Goal: Task Accomplishment & Management: Manage account settings

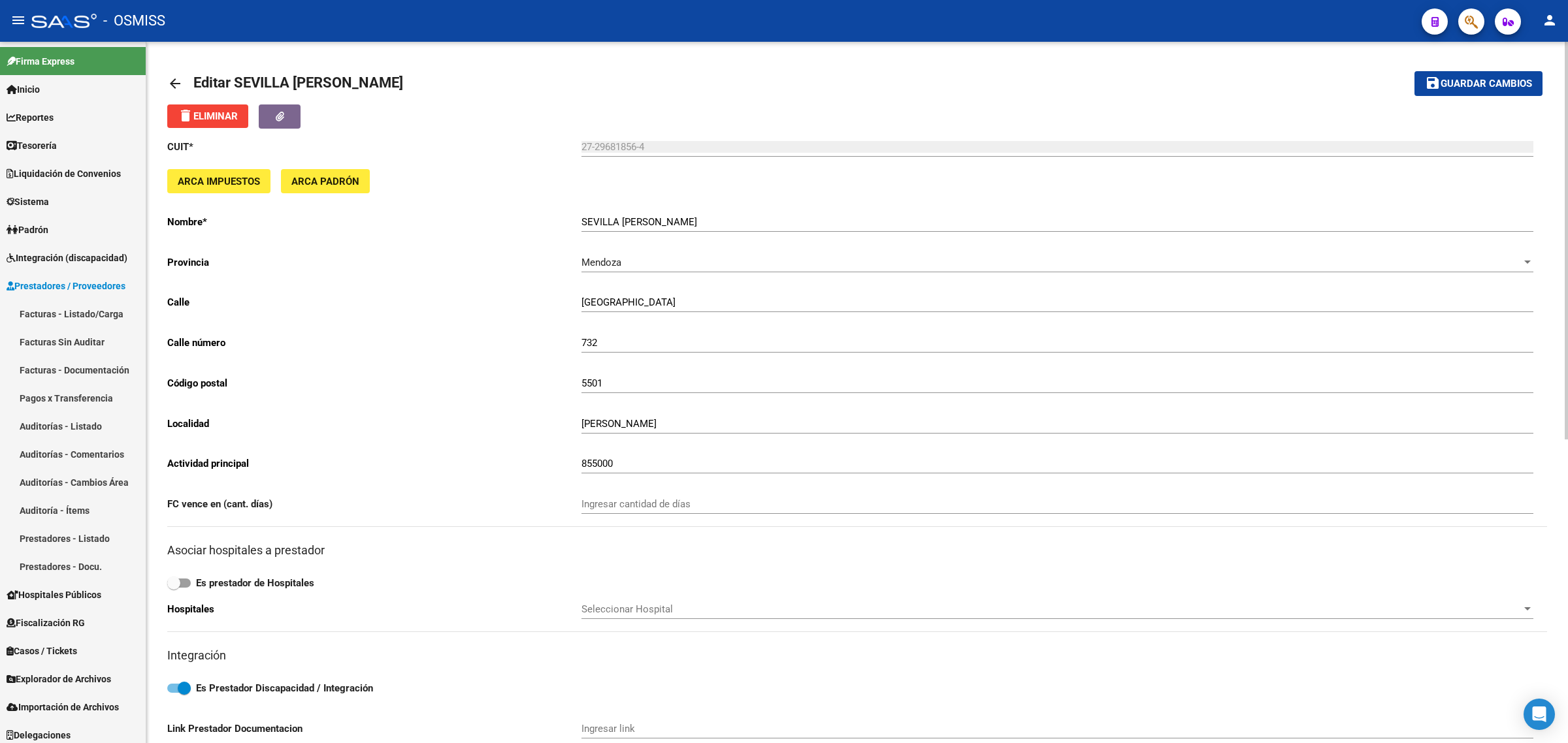
click at [168, 82] on mat-icon "arrow_back" at bounding box center [175, 83] width 16 height 16
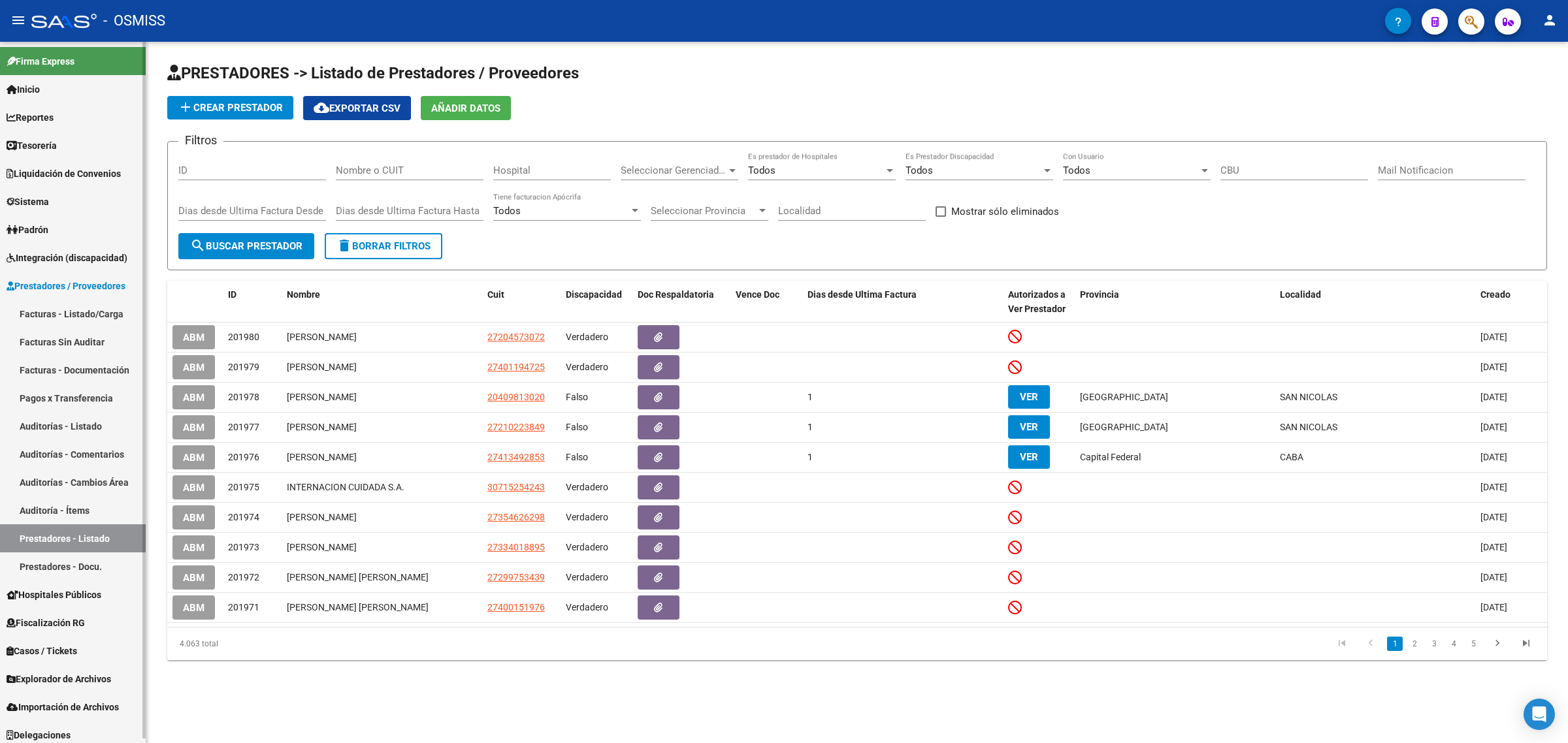
click at [34, 308] on link "Facturas - Listado/Carga" at bounding box center [73, 313] width 146 height 28
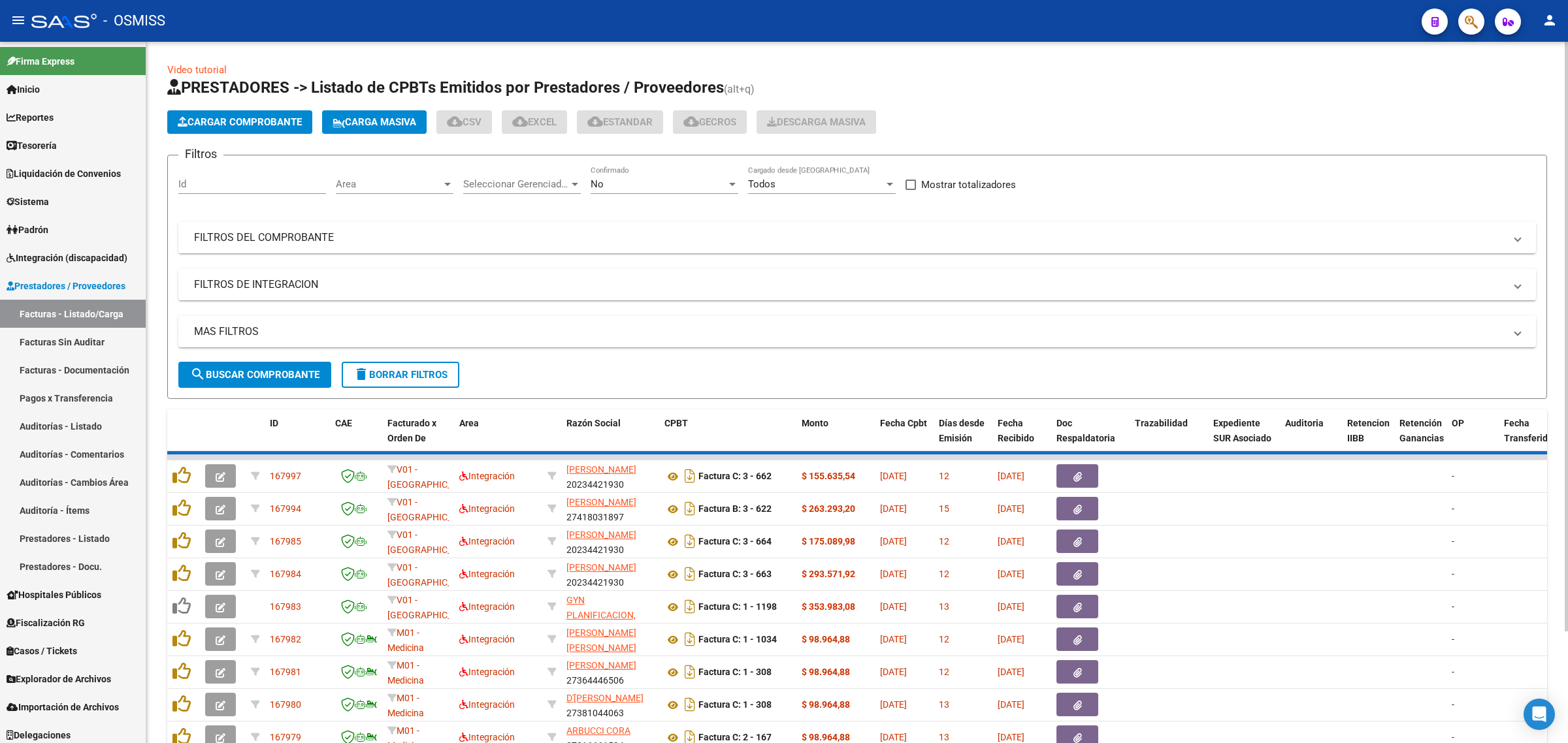
click at [451, 250] on mat-expansion-panel-header "FILTROS DEL COMPROBANTE" at bounding box center [857, 238] width 1358 height 31
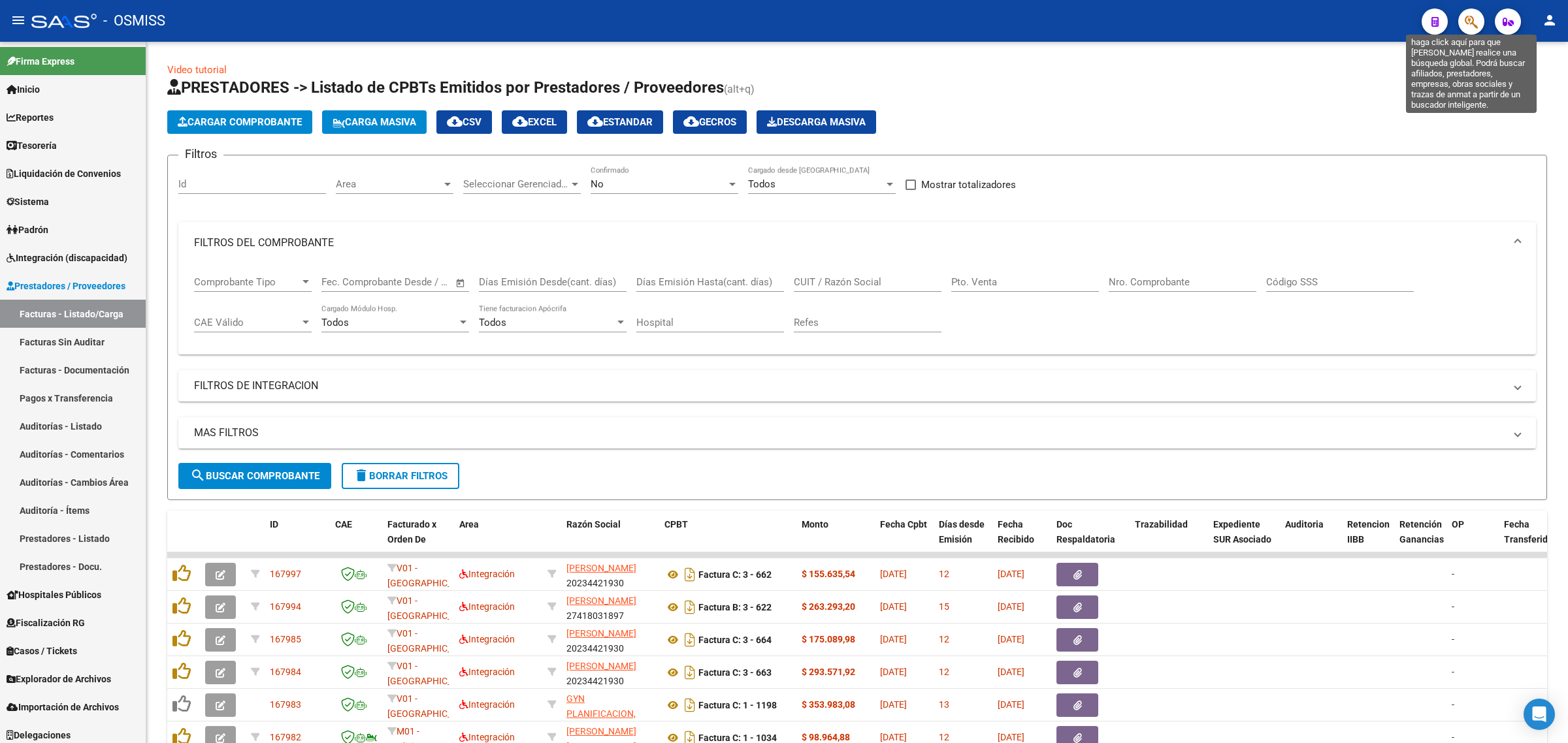
click at [1472, 24] on icon "button" at bounding box center [1472, 22] width 13 height 15
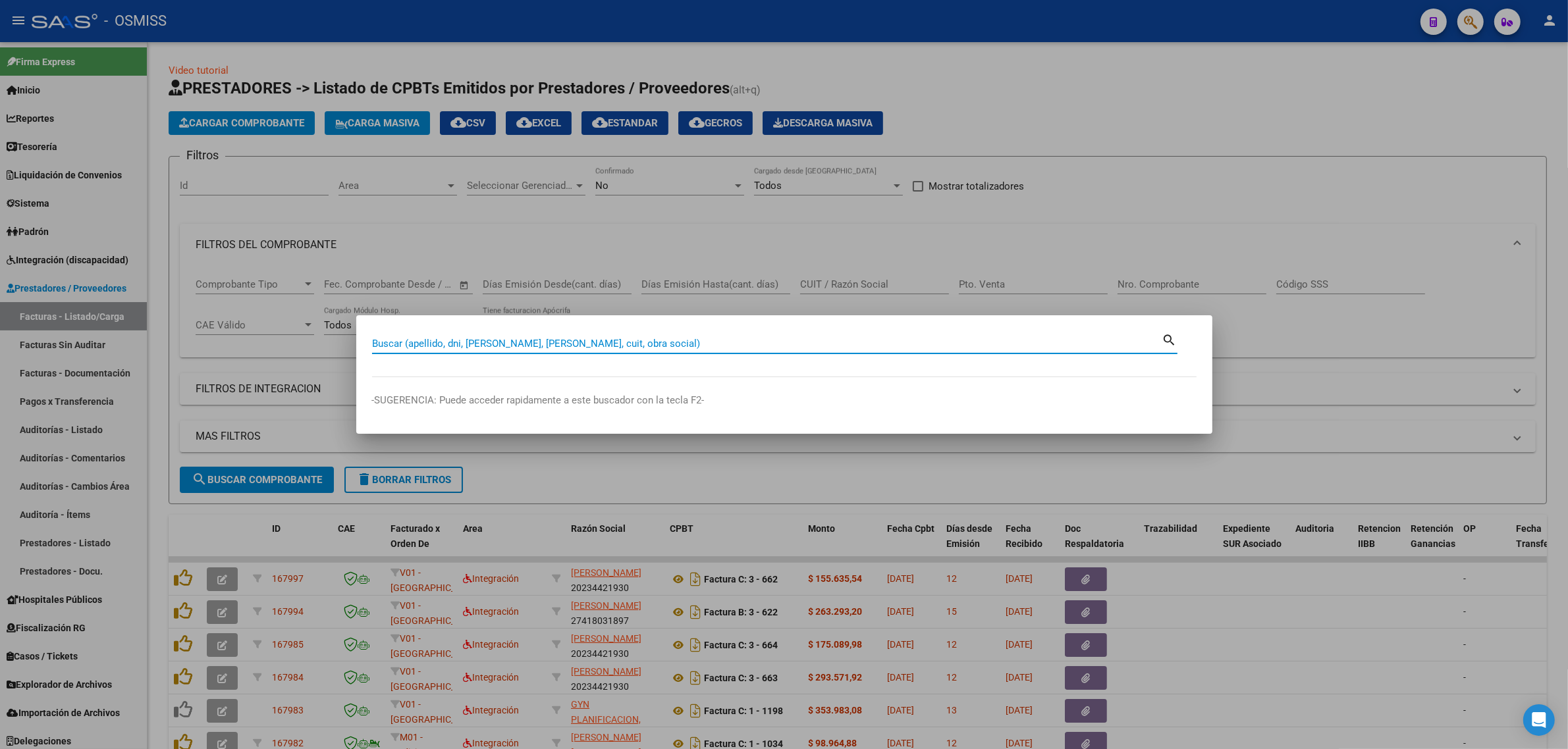
paste input "NAVARRO MONTIEL FRANCISCO"
type input "NAVARRO MONTIEL FRANCISCO"
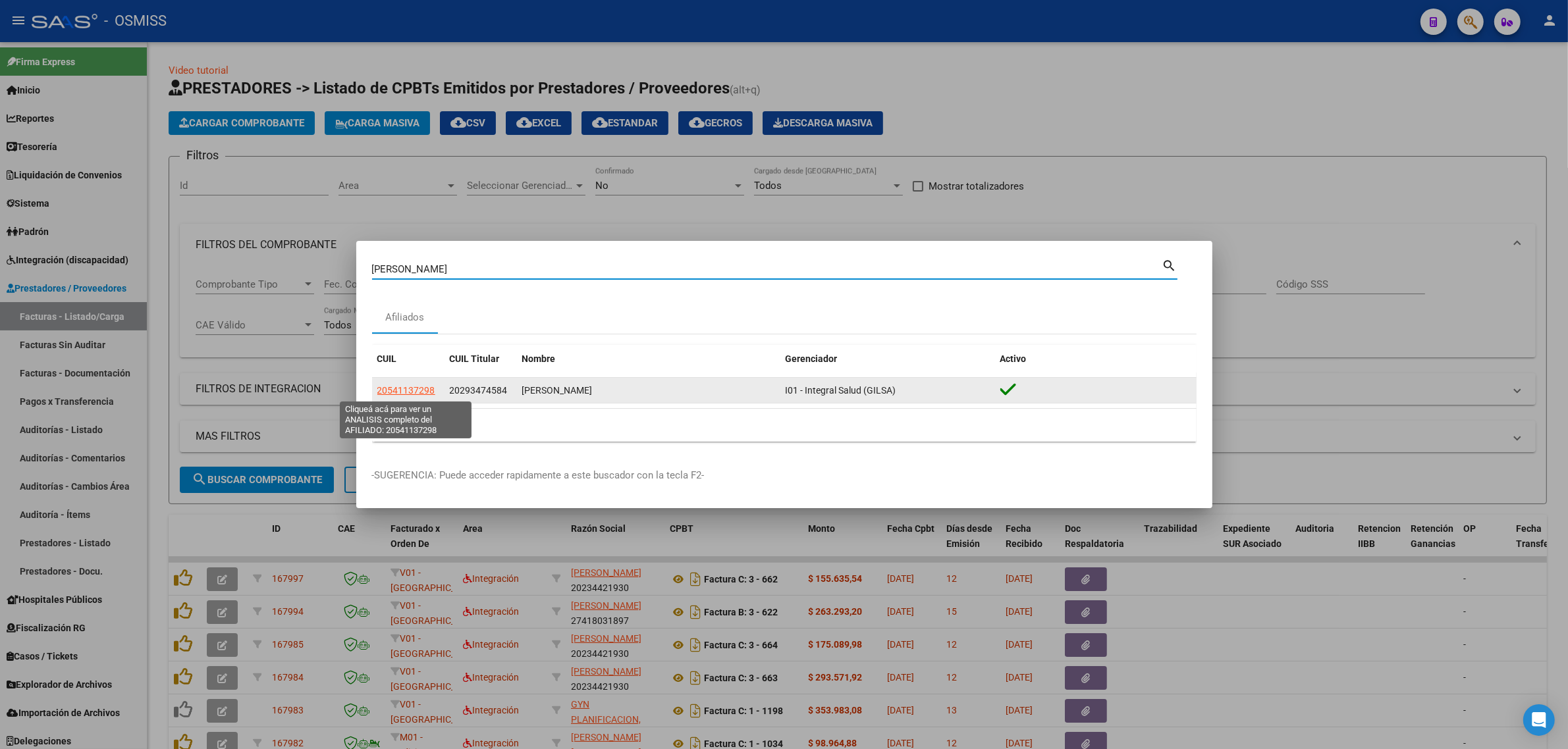
click at [415, 389] on span "20541137298" at bounding box center [406, 389] width 58 height 10
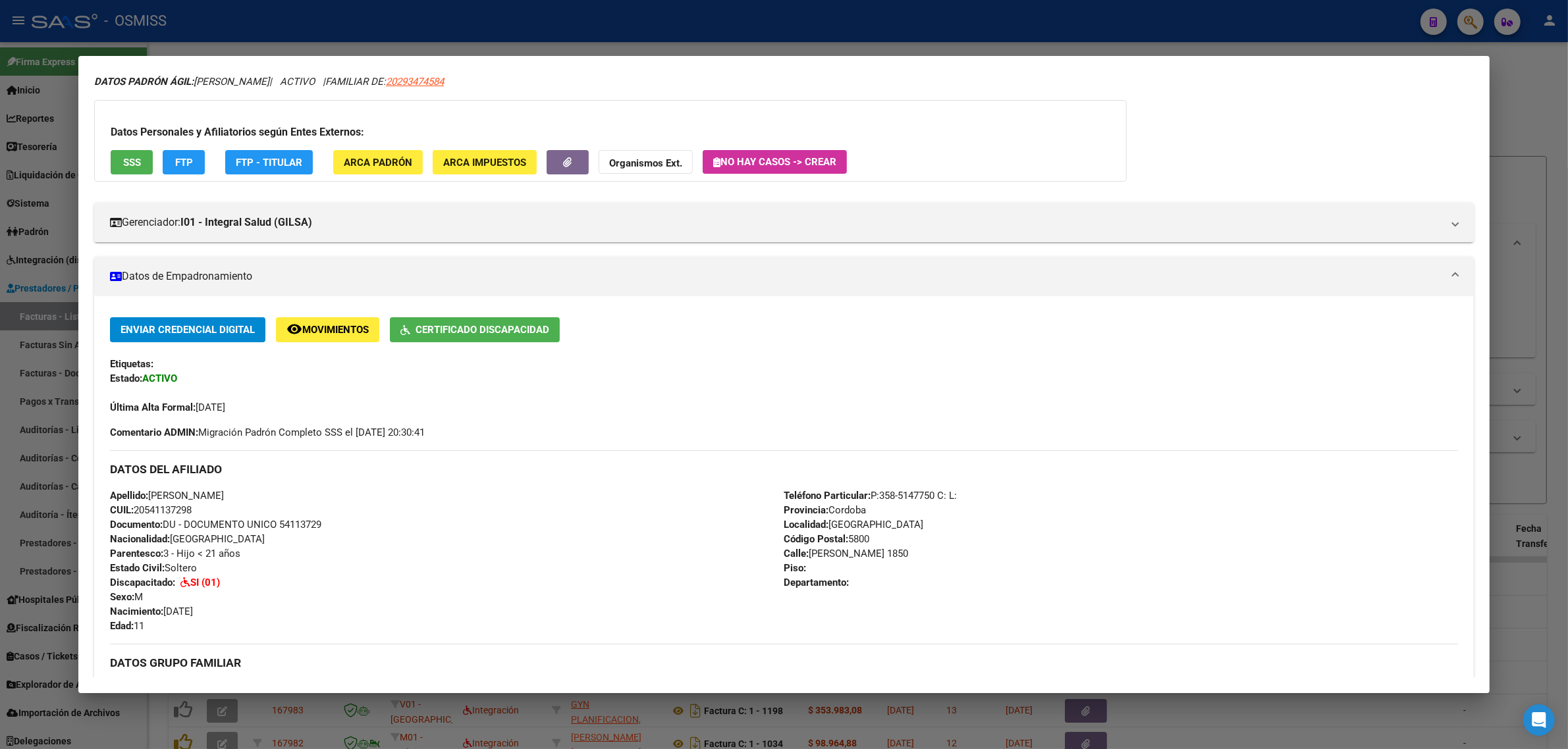
scroll to position [82, 0]
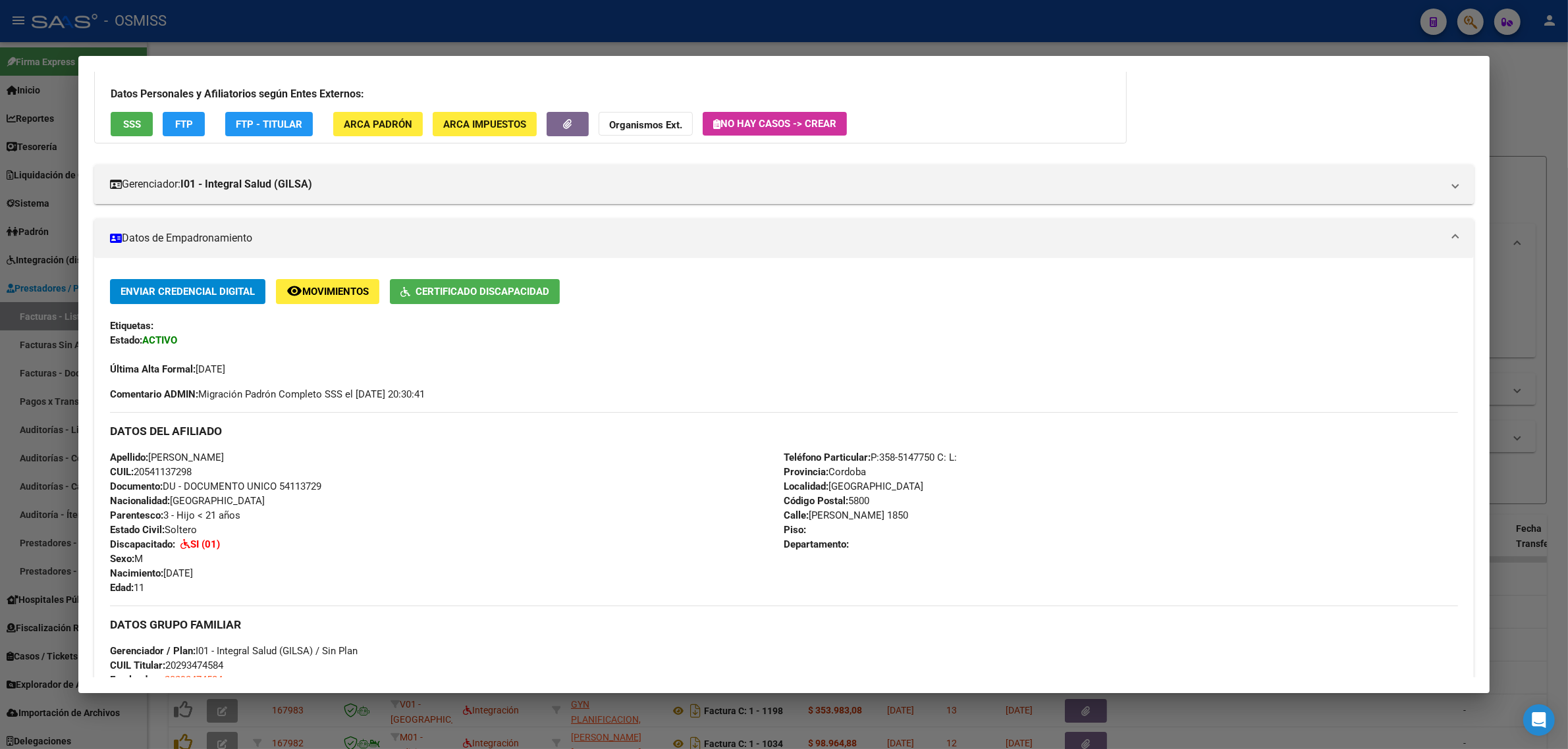
drag, startPoint x: 183, startPoint y: 341, endPoint x: 149, endPoint y: 347, distance: 34.5
click at [153, 345] on div "Enviar Credencial Digital remove_red_eye Movimientos Certificado Discapacidad E…" at bounding box center [784, 328] width 1348 height 97
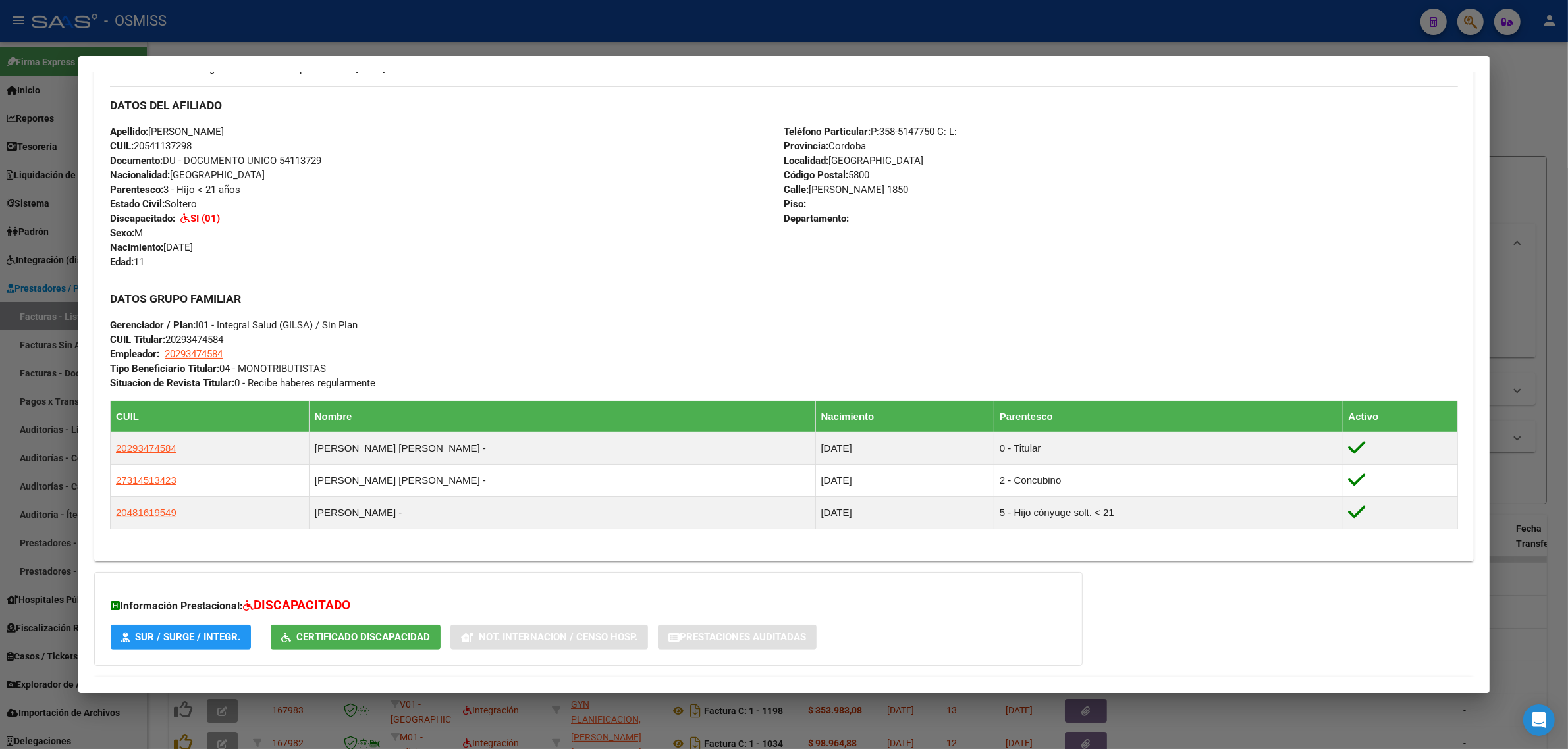
scroll to position [412, 0]
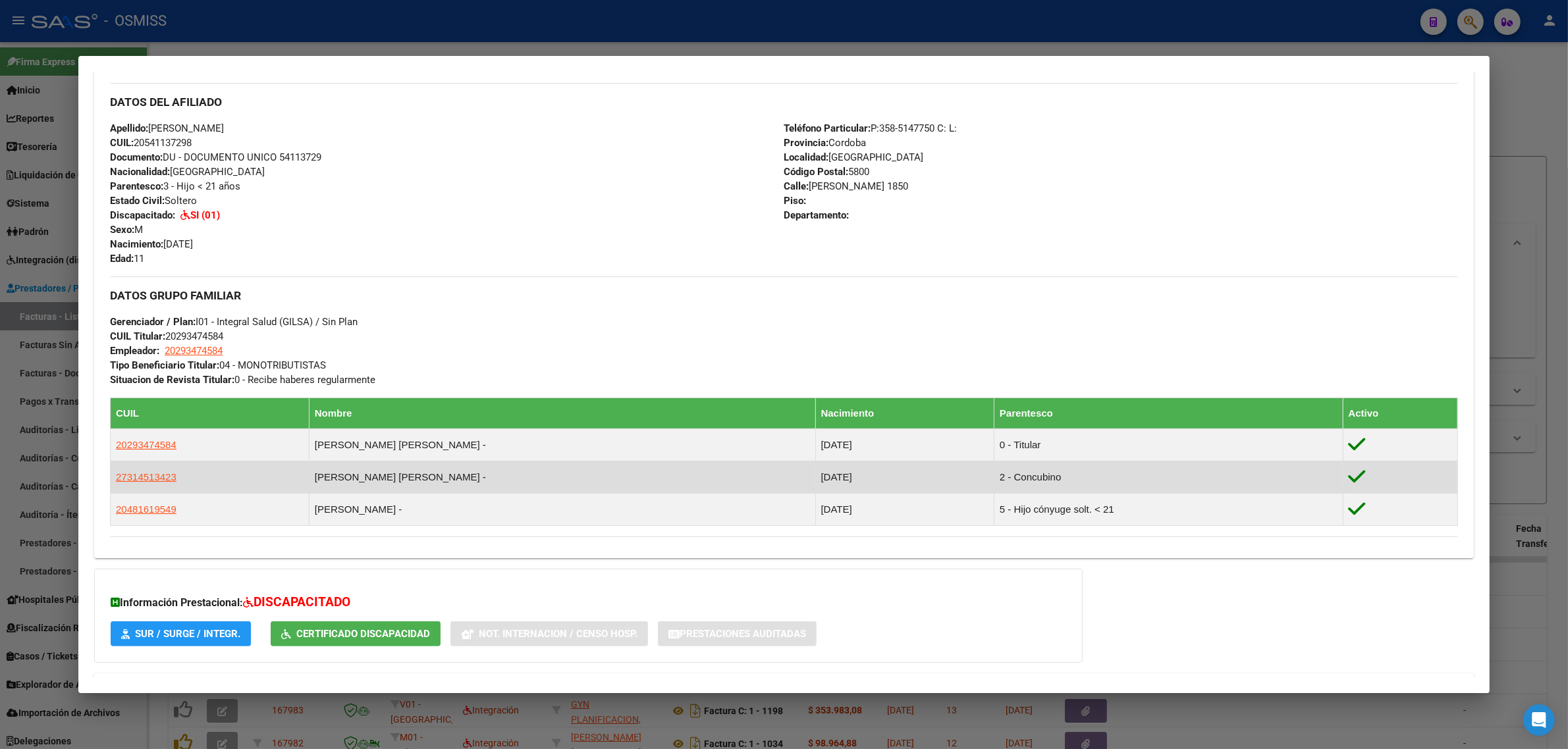
drag, startPoint x: 172, startPoint y: 482, endPoint x: 109, endPoint y: 483, distance: 63.0
click at [111, 483] on td "27314513423" at bounding box center [210, 477] width 198 height 33
copy span "27314513423"
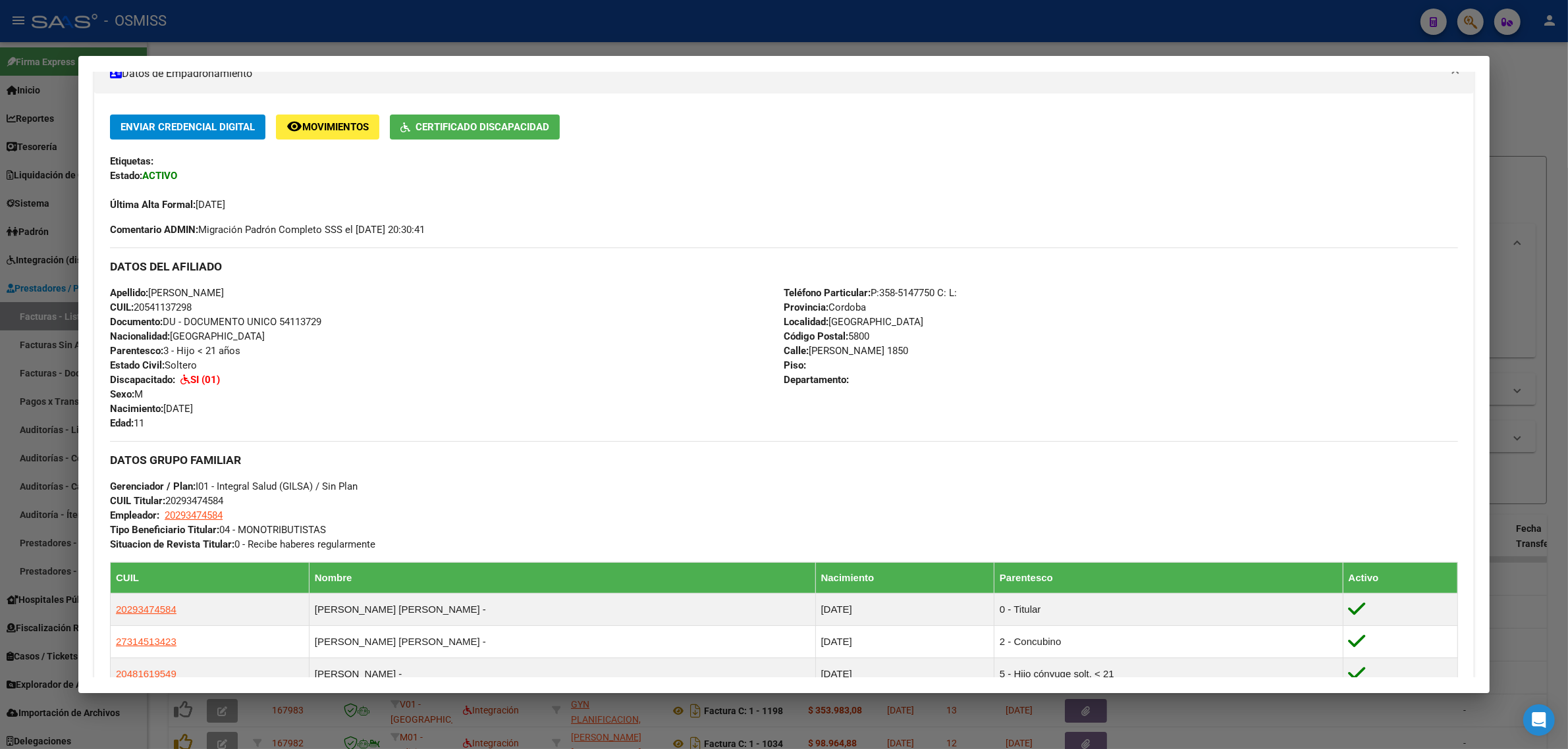
scroll to position [165, 0]
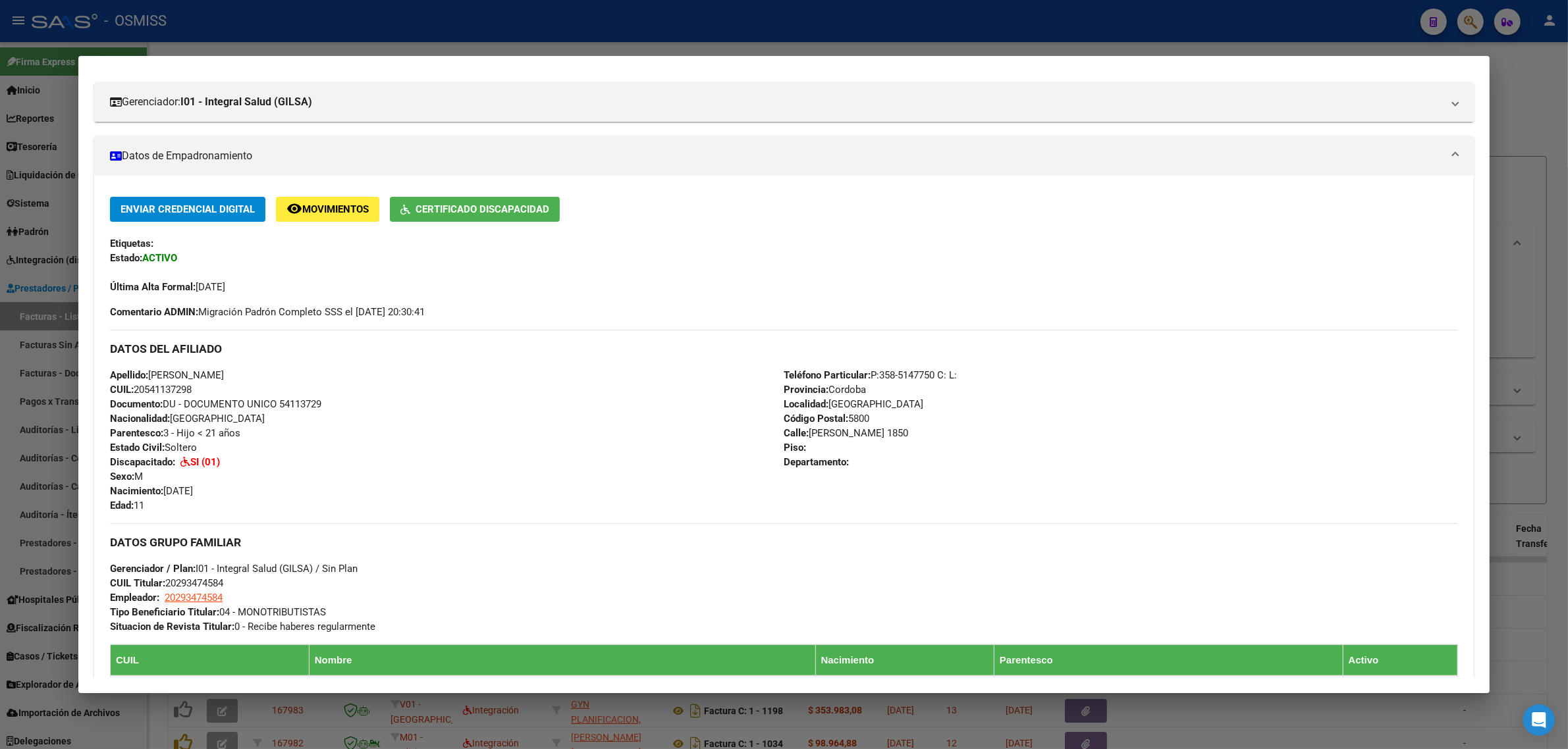
click at [337, 201] on button "remove_red_eye Movimientos" at bounding box center [327, 209] width 103 height 24
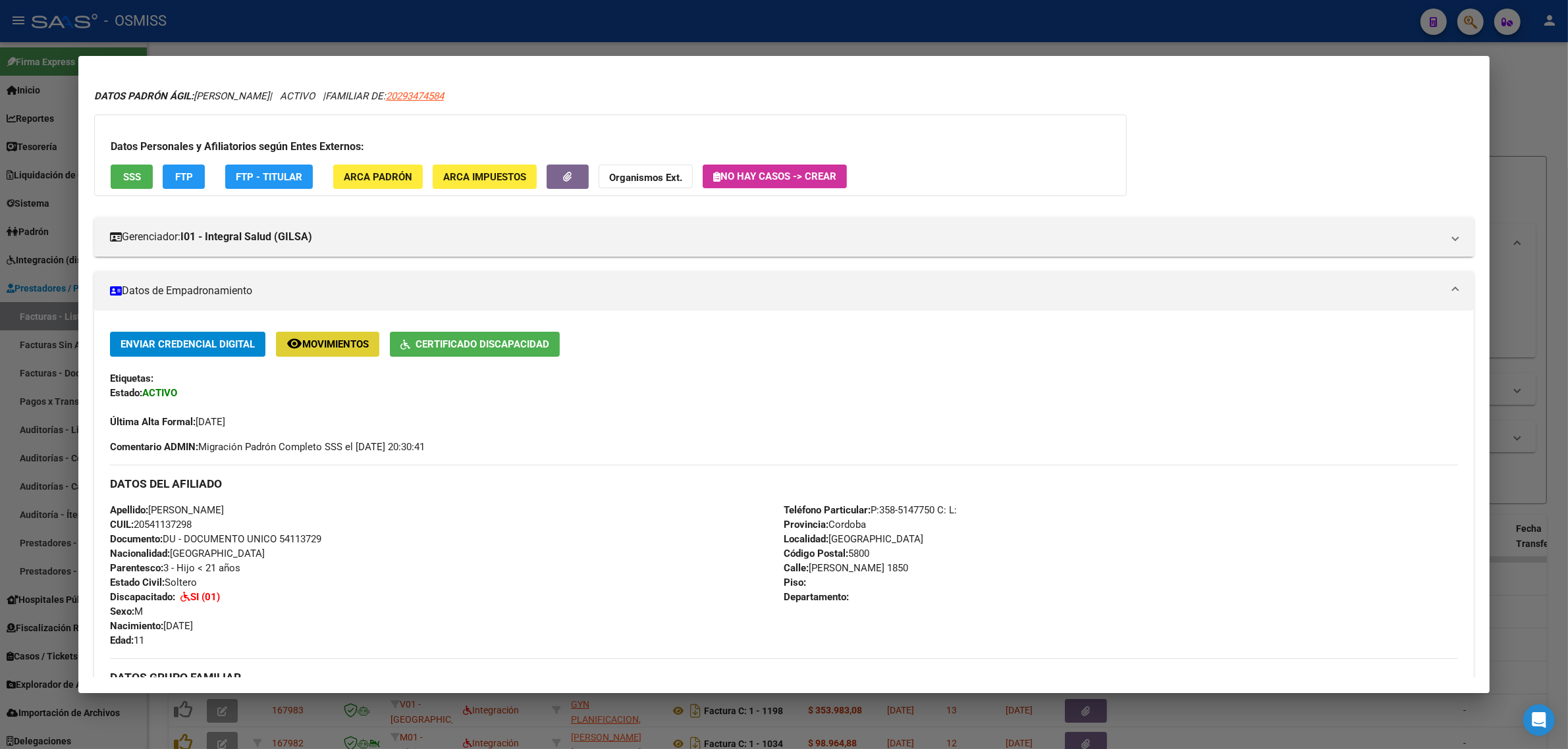
scroll to position [0, 0]
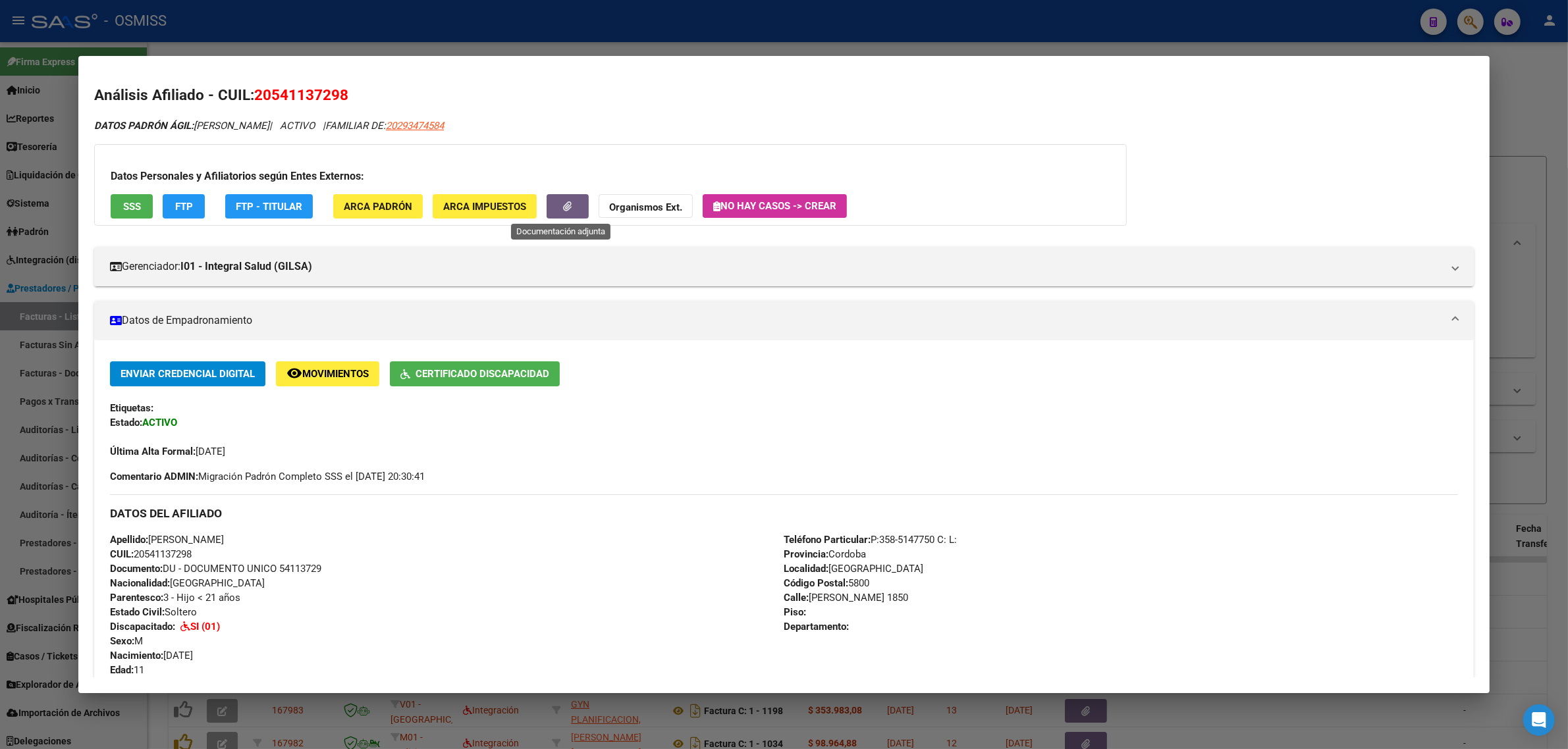
click at [564, 208] on icon "button" at bounding box center [567, 206] width 8 height 10
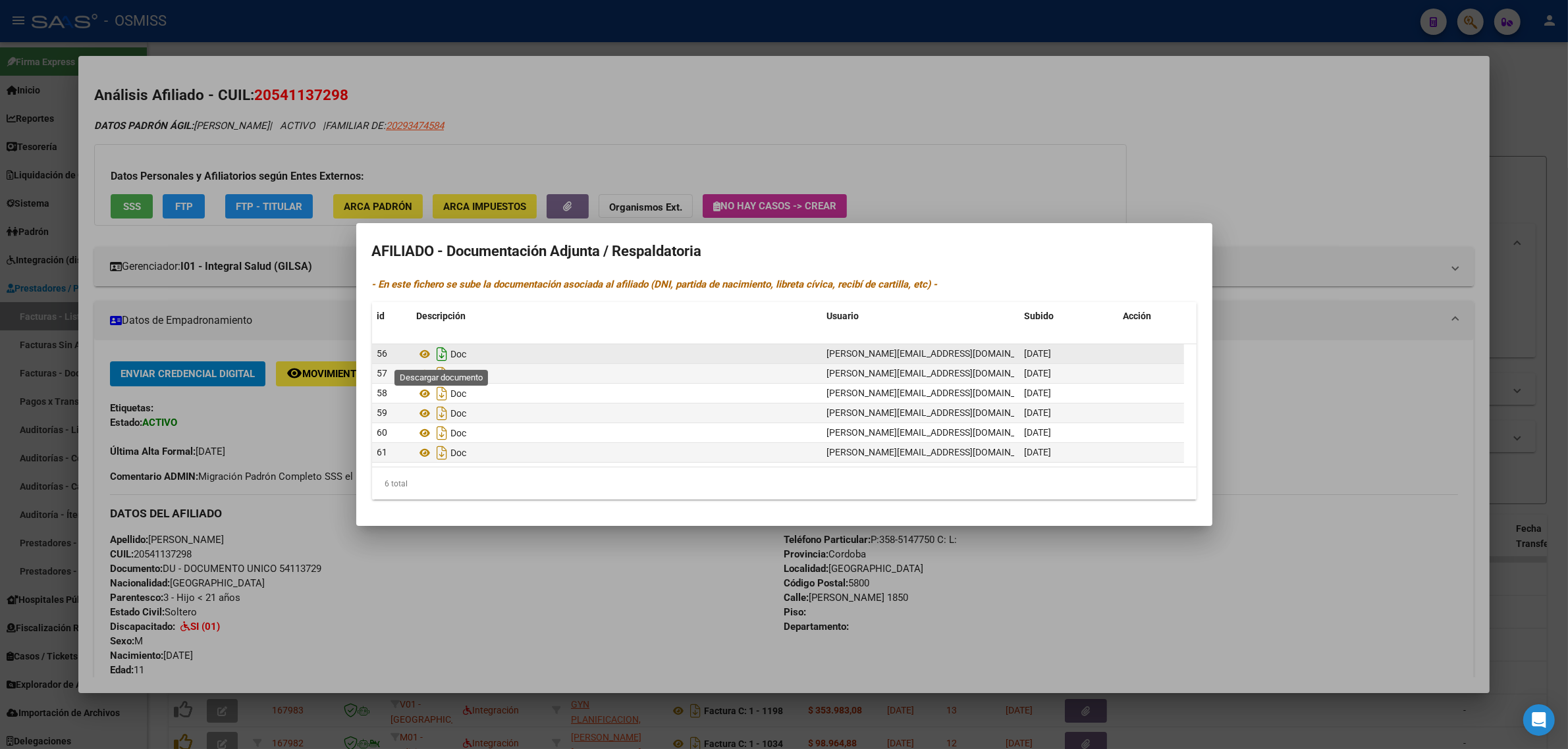
click at [445, 356] on icon "Descargar documento" at bounding box center [443, 354] width 17 height 21
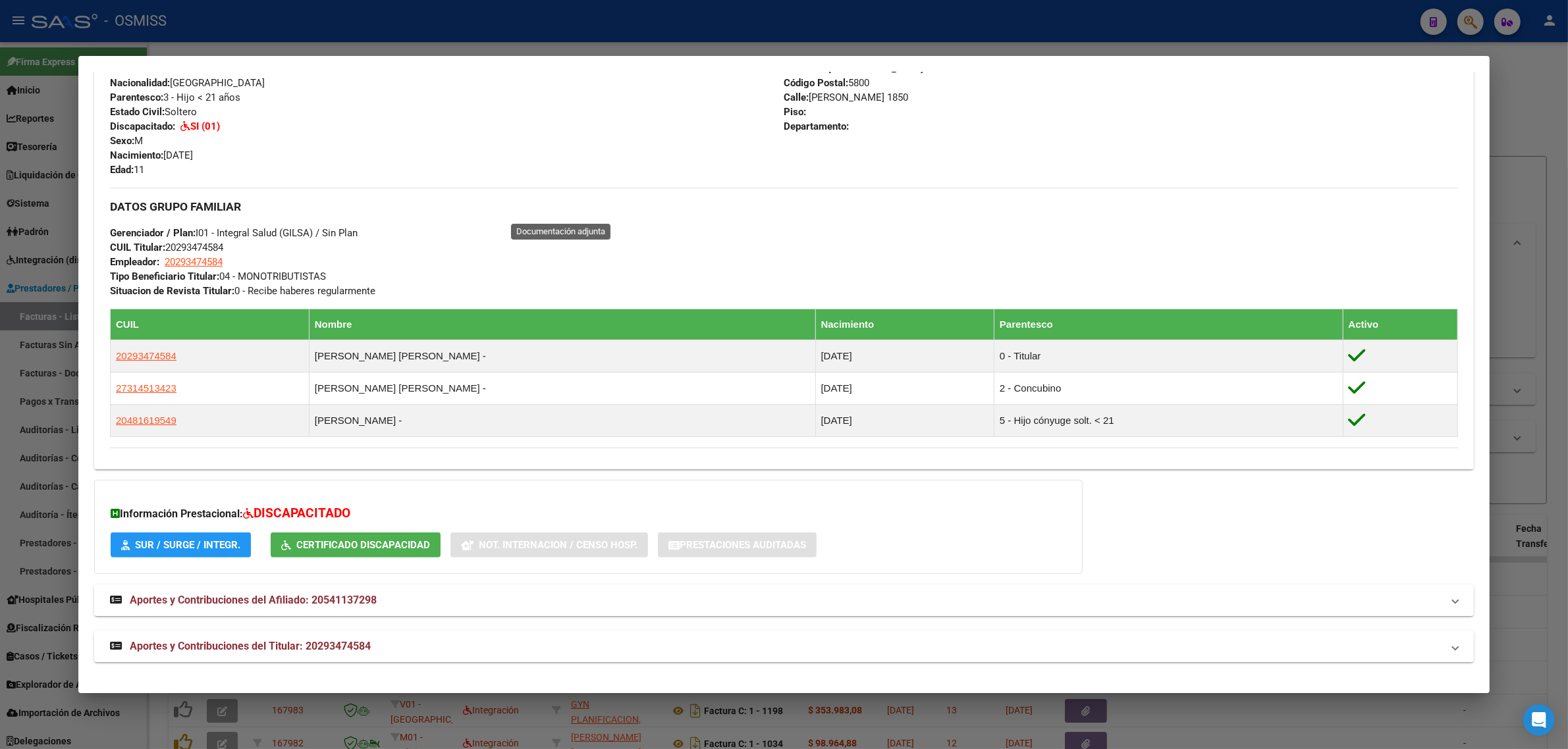
scroll to position [502, 0]
click at [448, 603] on mat-panel-title "Aportes y Contribuciones del Afiliado: 20541137298" at bounding box center [776, 600] width 1332 height 16
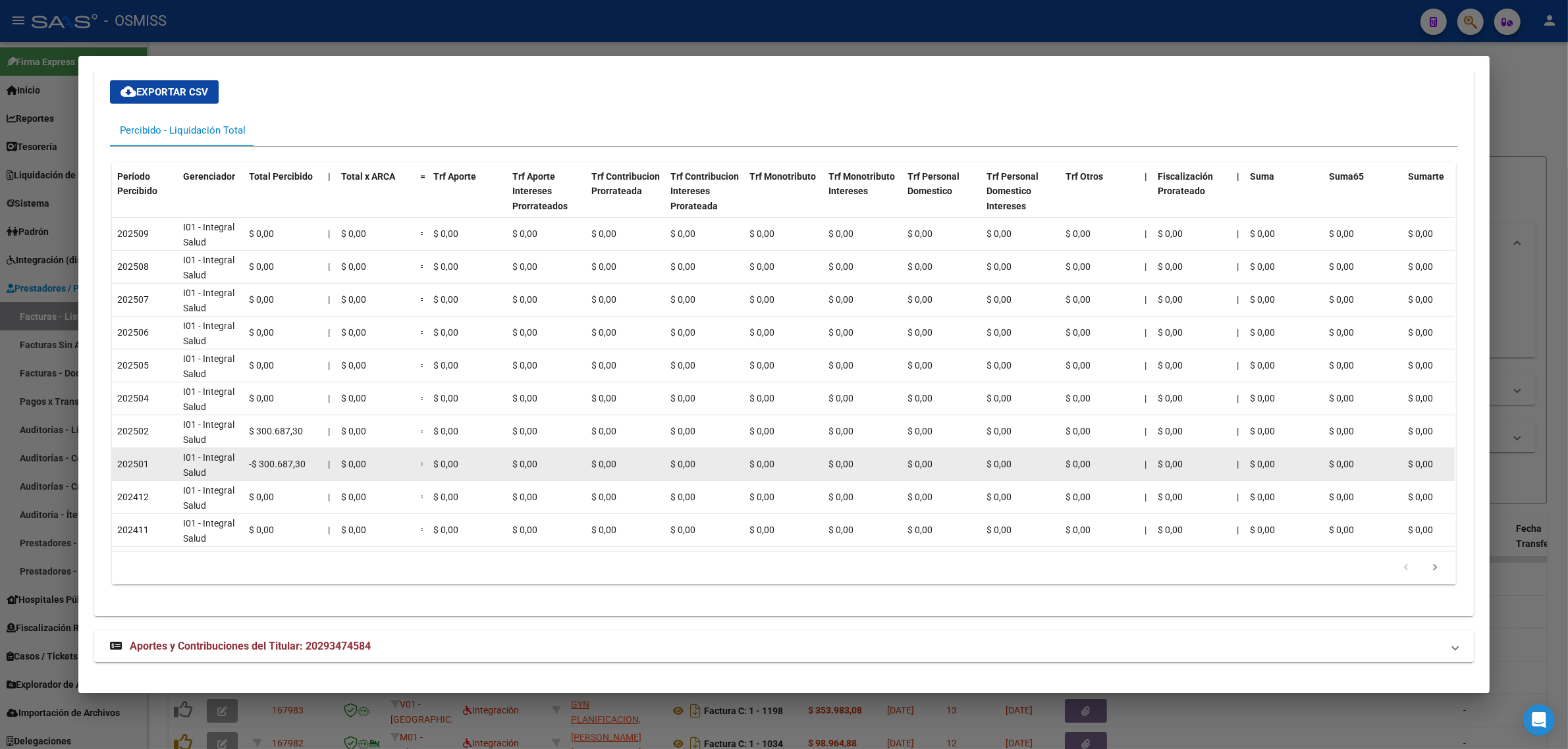
scroll to position [1095, 0]
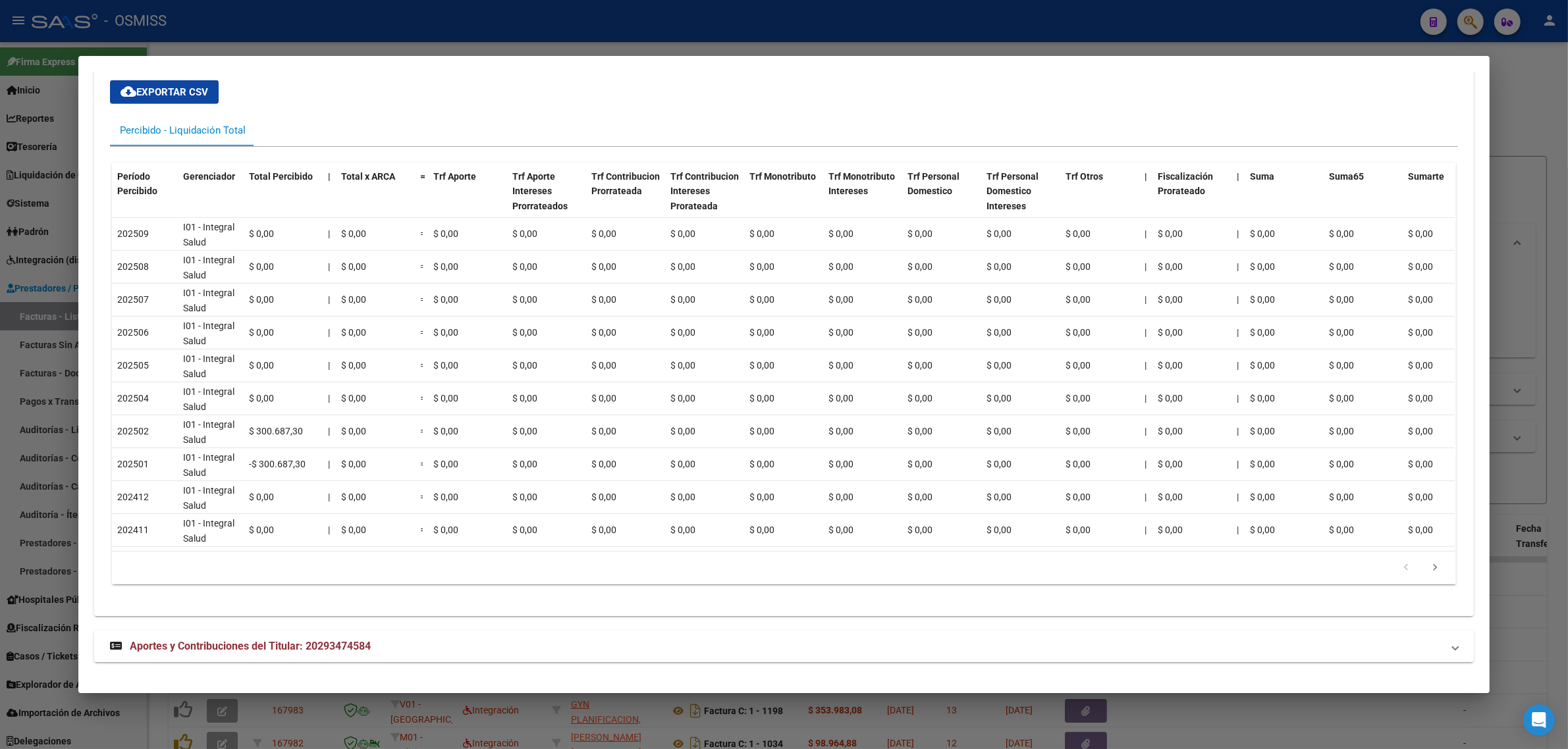
click at [485, 650] on mat-panel-title "Aportes y Contribuciones del Titular: 20293474584" at bounding box center [776, 647] width 1332 height 16
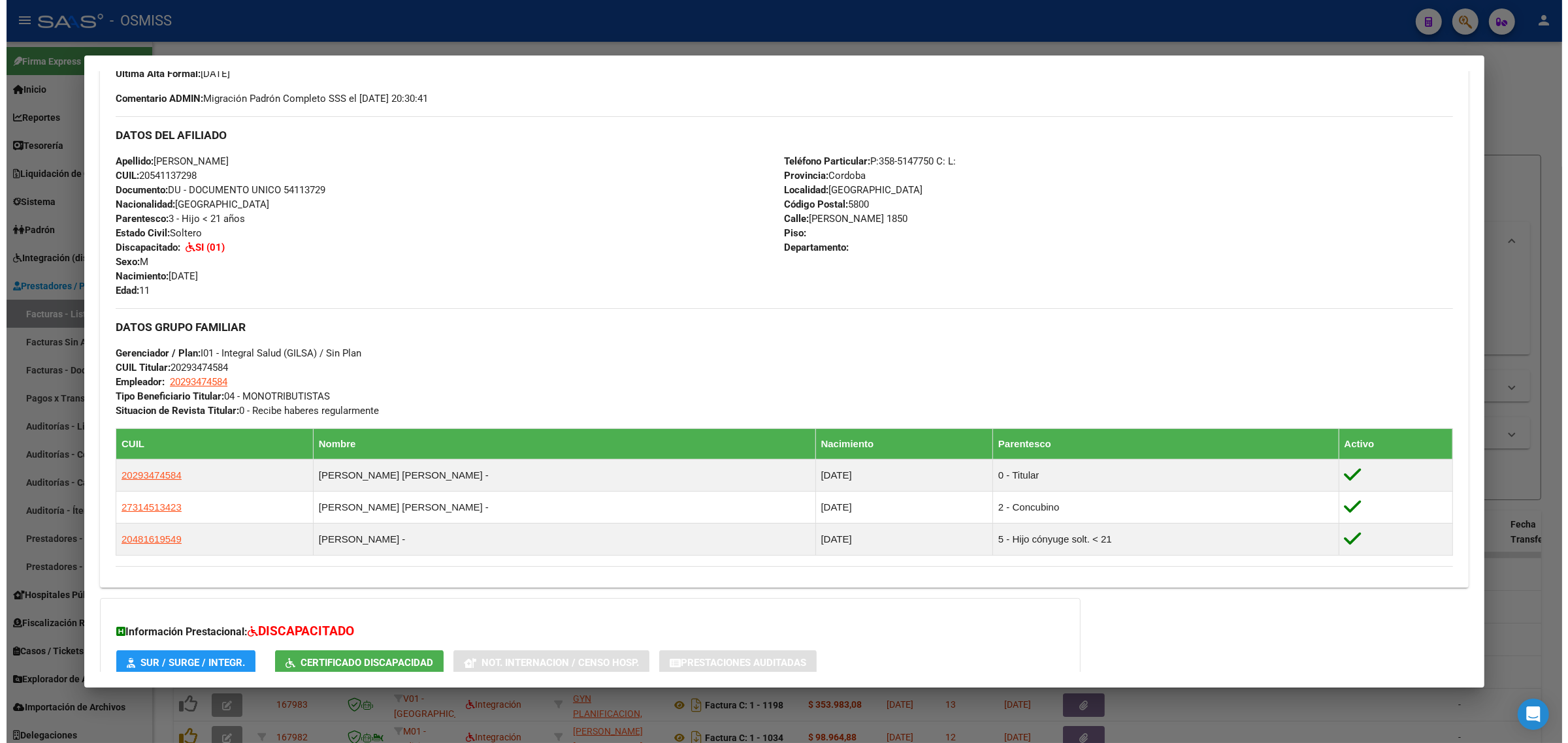
scroll to position [0, 0]
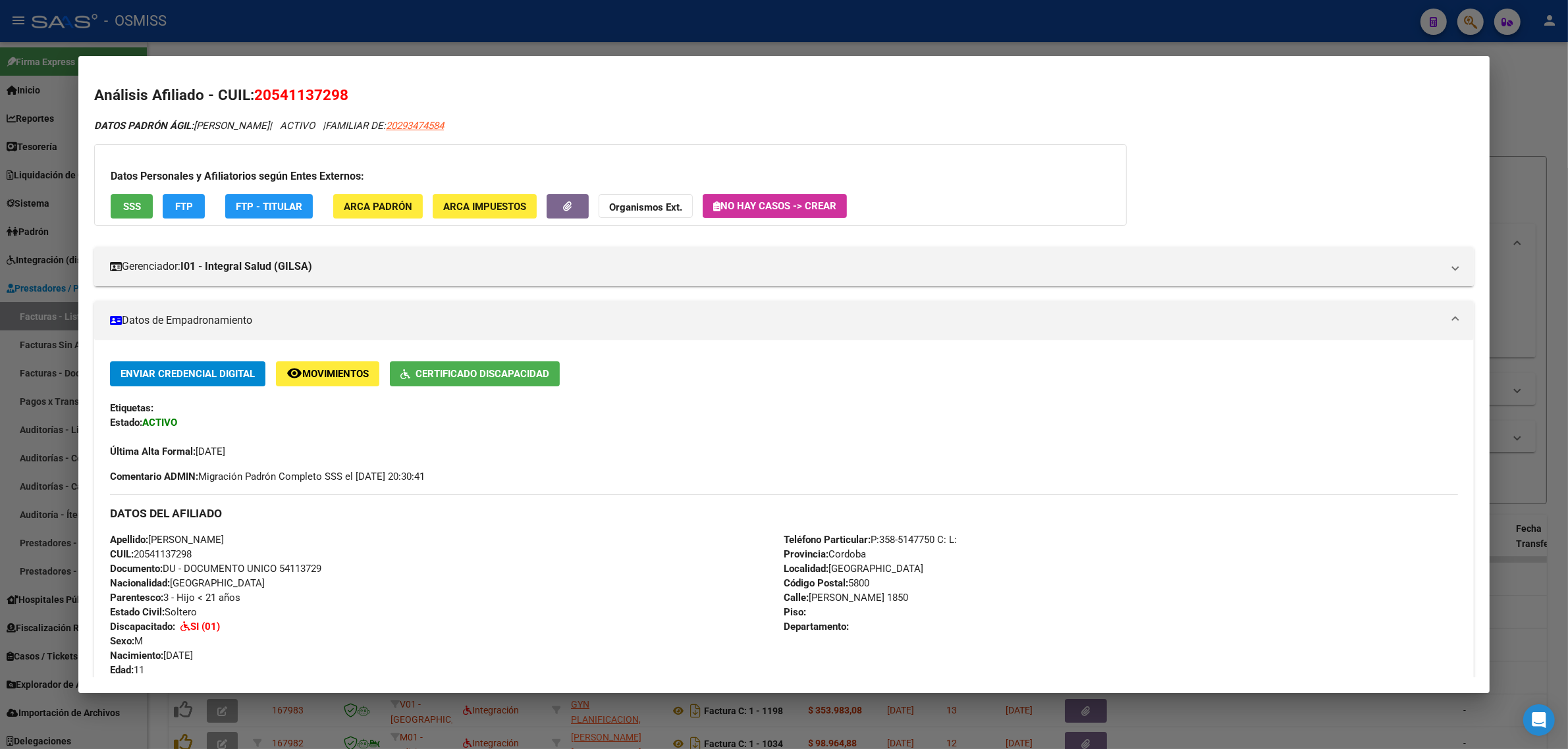
click at [848, 41] on div at bounding box center [784, 374] width 1568 height 749
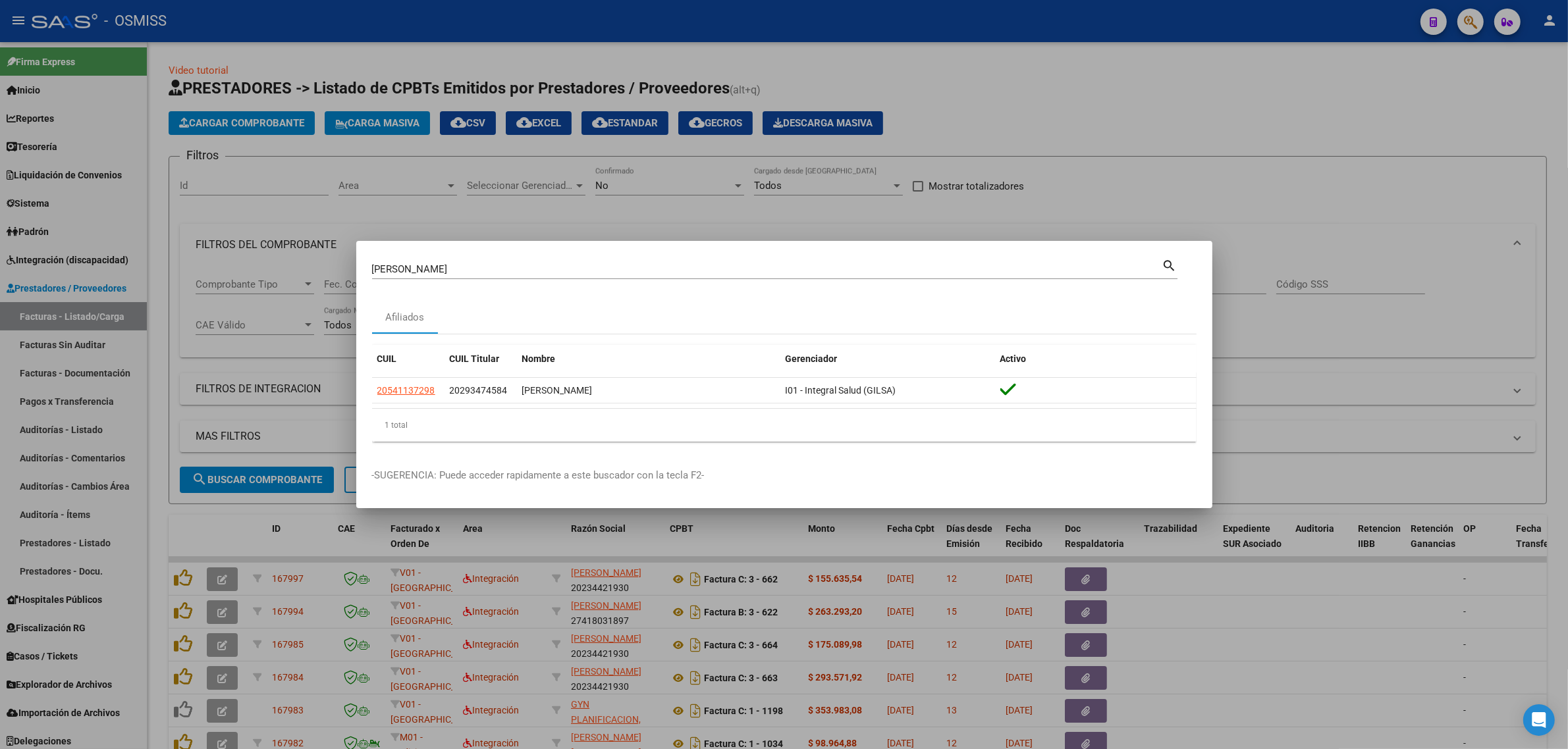
click at [1065, 176] on div at bounding box center [784, 374] width 1568 height 749
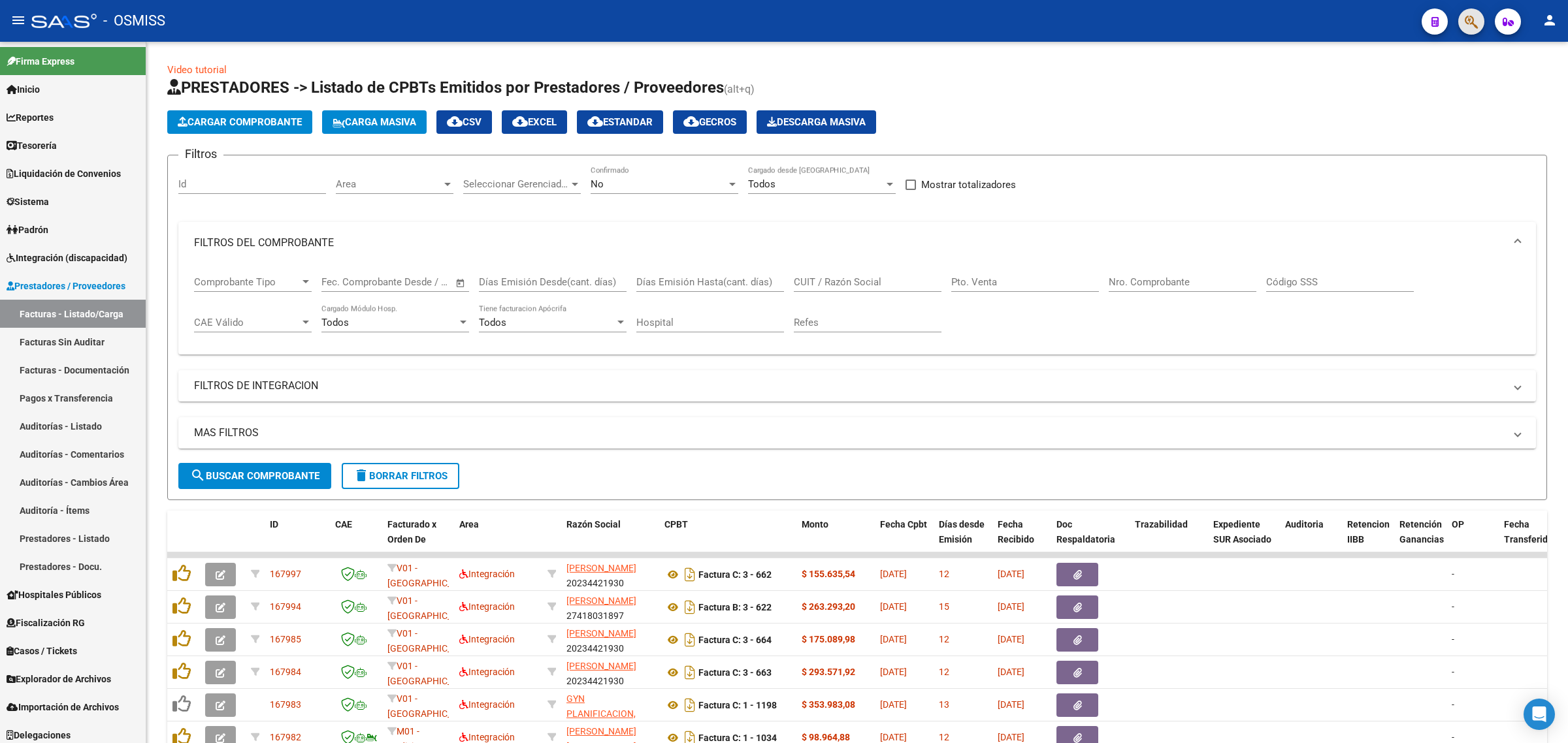
click at [1481, 27] on button "button" at bounding box center [1471, 21] width 26 height 26
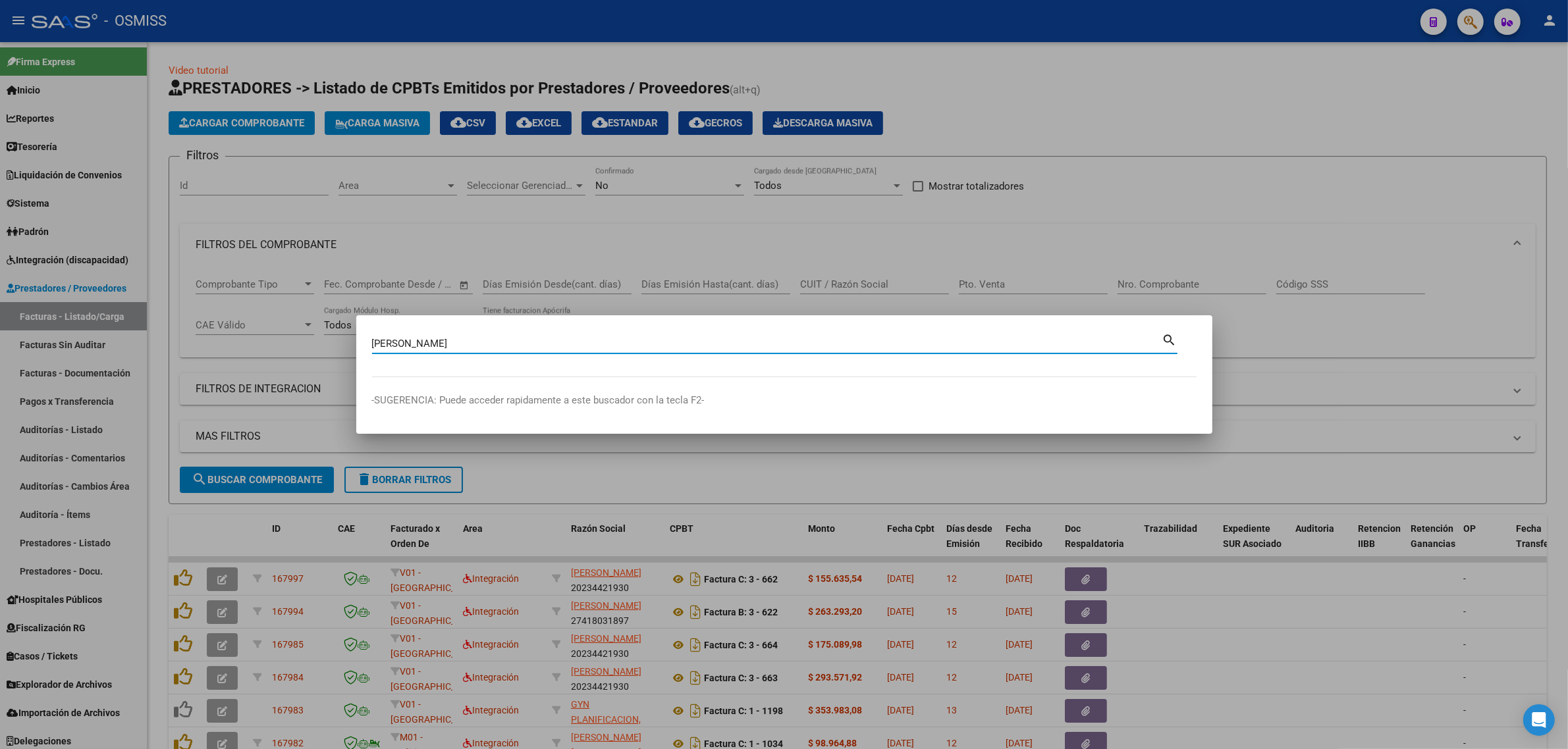
type input "NAVARRO MONTIEL FRANCISCO"
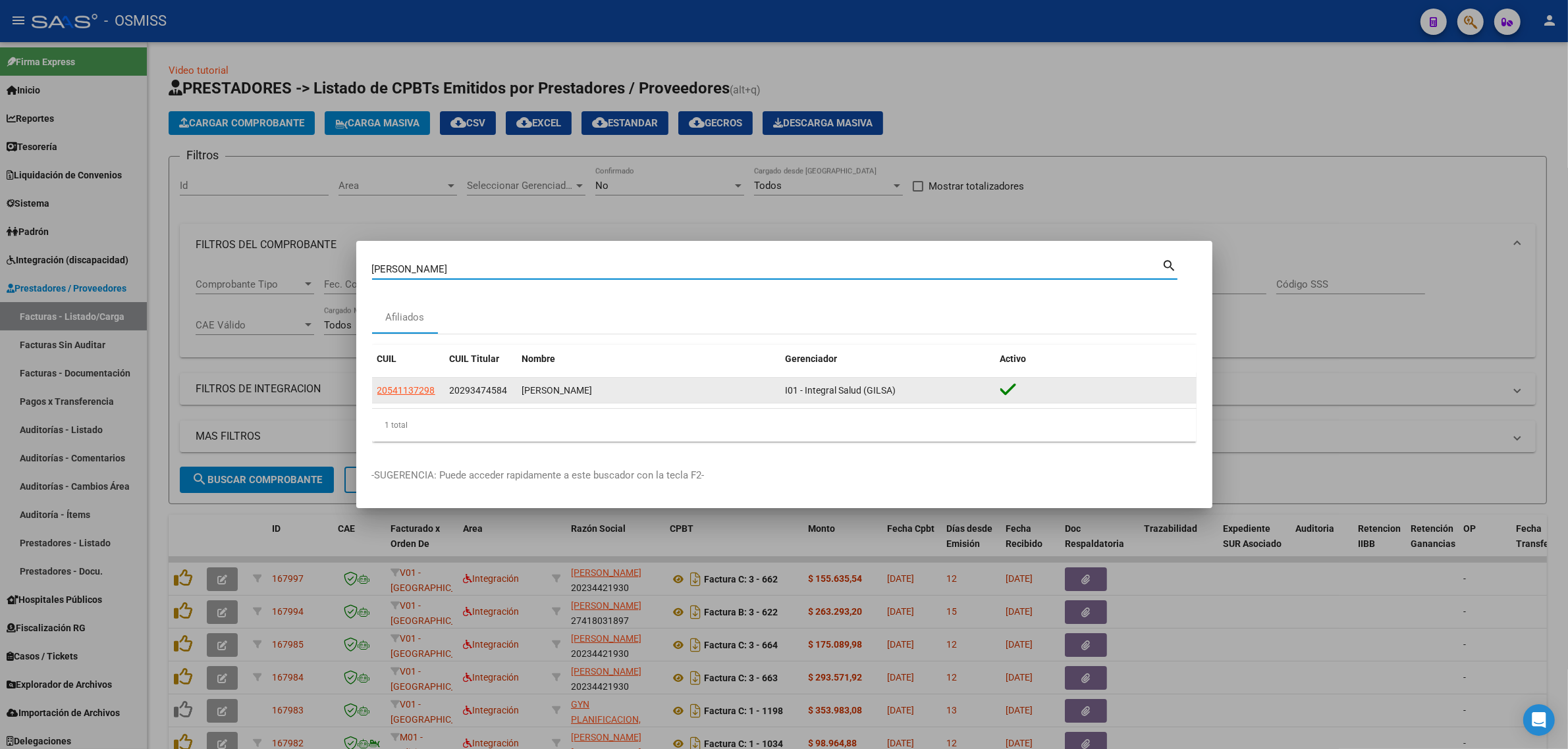
click at [409, 395] on span "20541137298" at bounding box center [406, 389] width 58 height 10
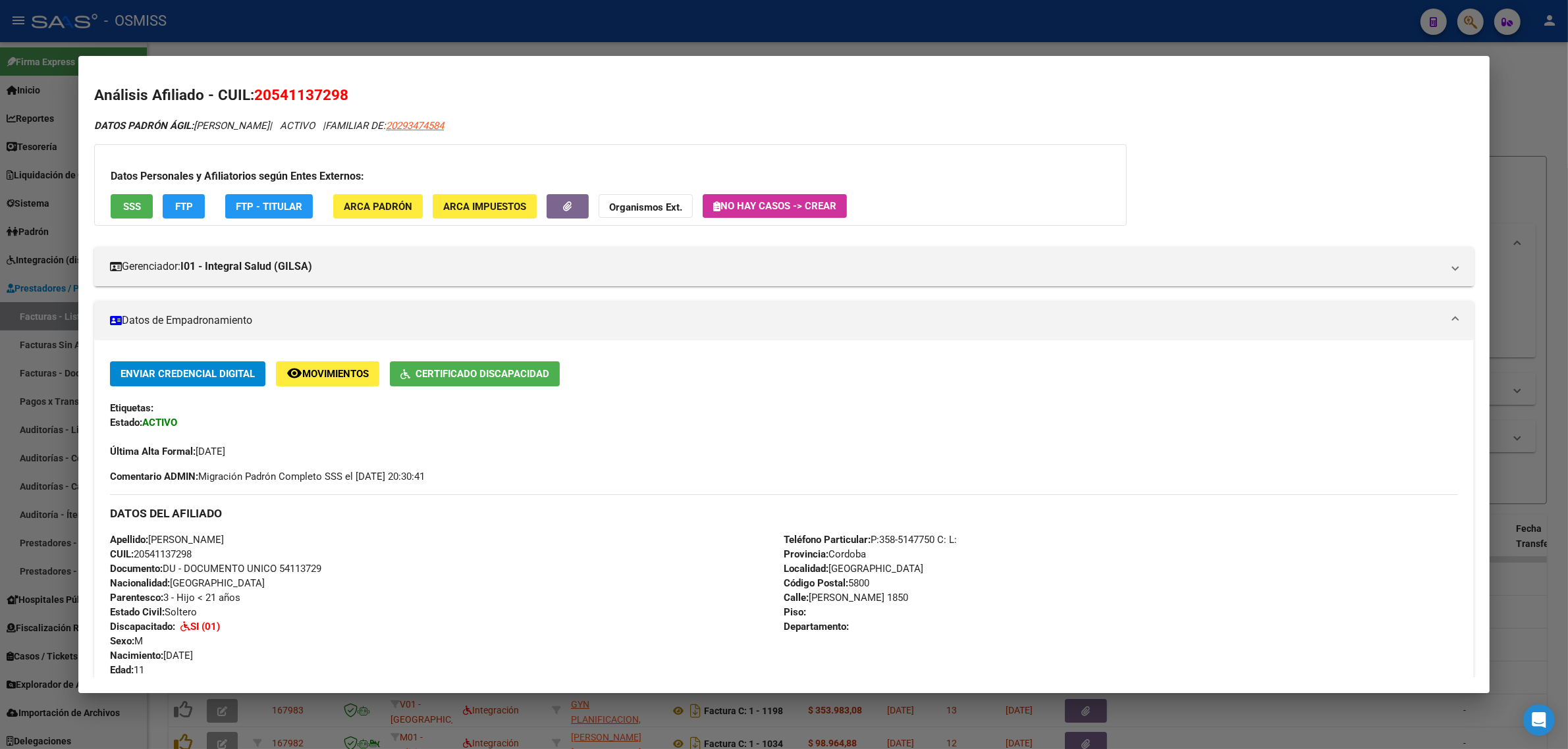
drag, startPoint x: 268, startPoint y: 94, endPoint x: 333, endPoint y: 98, distance: 65.1
click at [333, 98] on span "20541137298" at bounding box center [301, 95] width 94 height 17
copy span "54113729"
drag, startPoint x: 249, startPoint y: 93, endPoint x: 378, endPoint y: 98, distance: 129.1
click at [378, 98] on h2 "Análisis Afiliado - CUIL: 20541137298" at bounding box center [784, 95] width 1380 height 22
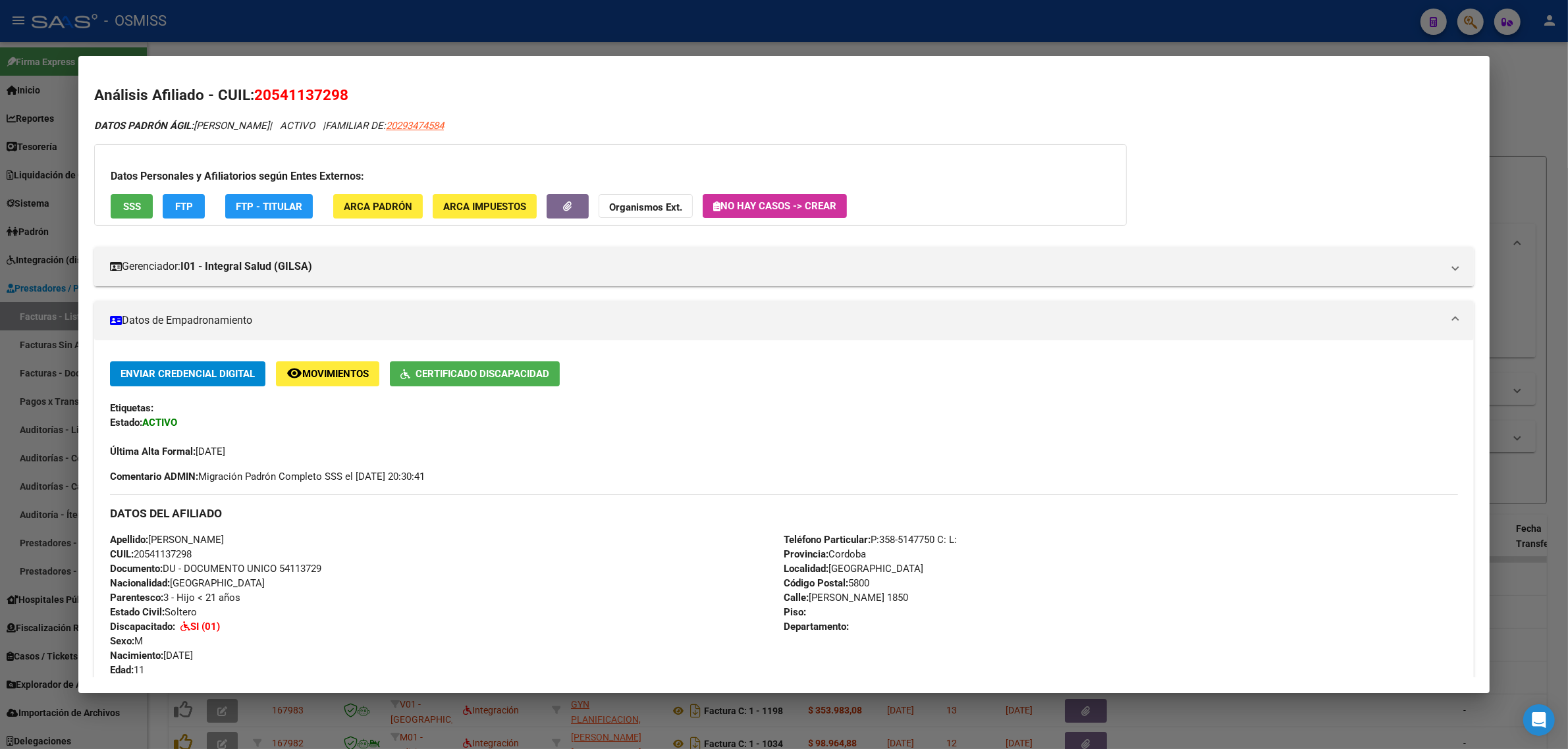
copy span "20541137298"
drag, startPoint x: 432, startPoint y: 142, endPoint x: 549, endPoint y: 39, distance: 155.9
drag, startPoint x: 549, startPoint y: 39, endPoint x: 1271, endPoint y: 133, distance: 728.1
click at [1271, 133] on div "DATOS PADRÓN ÁGIL: NAVARRO MONTIEL FRANCISCO B. | ACTIVO | FAMILIAR DE: 2029347…" at bounding box center [784, 640] width 1380 height 1044
click at [1541, 104] on div at bounding box center [784, 374] width 1568 height 749
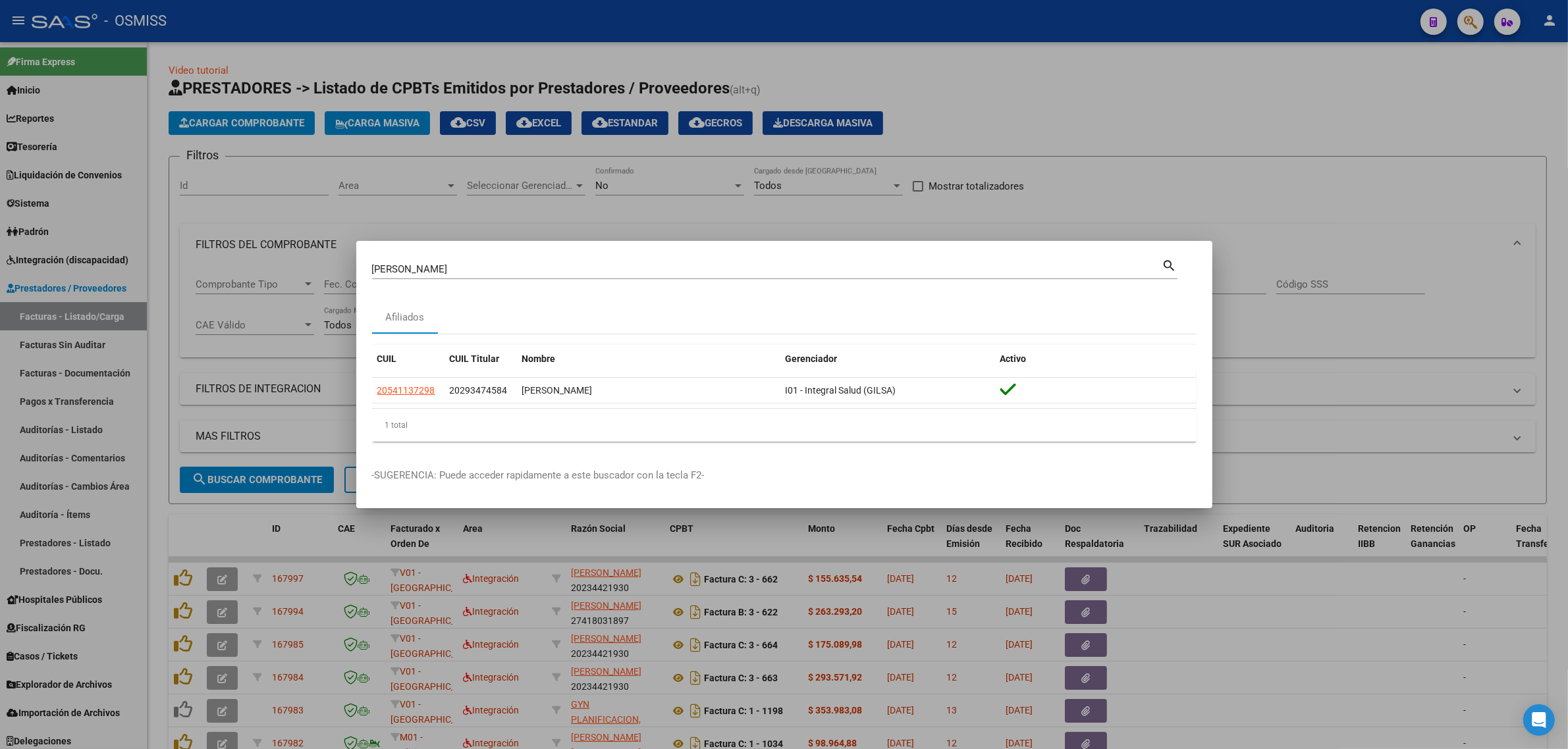
click at [1401, 228] on div at bounding box center [784, 374] width 1568 height 749
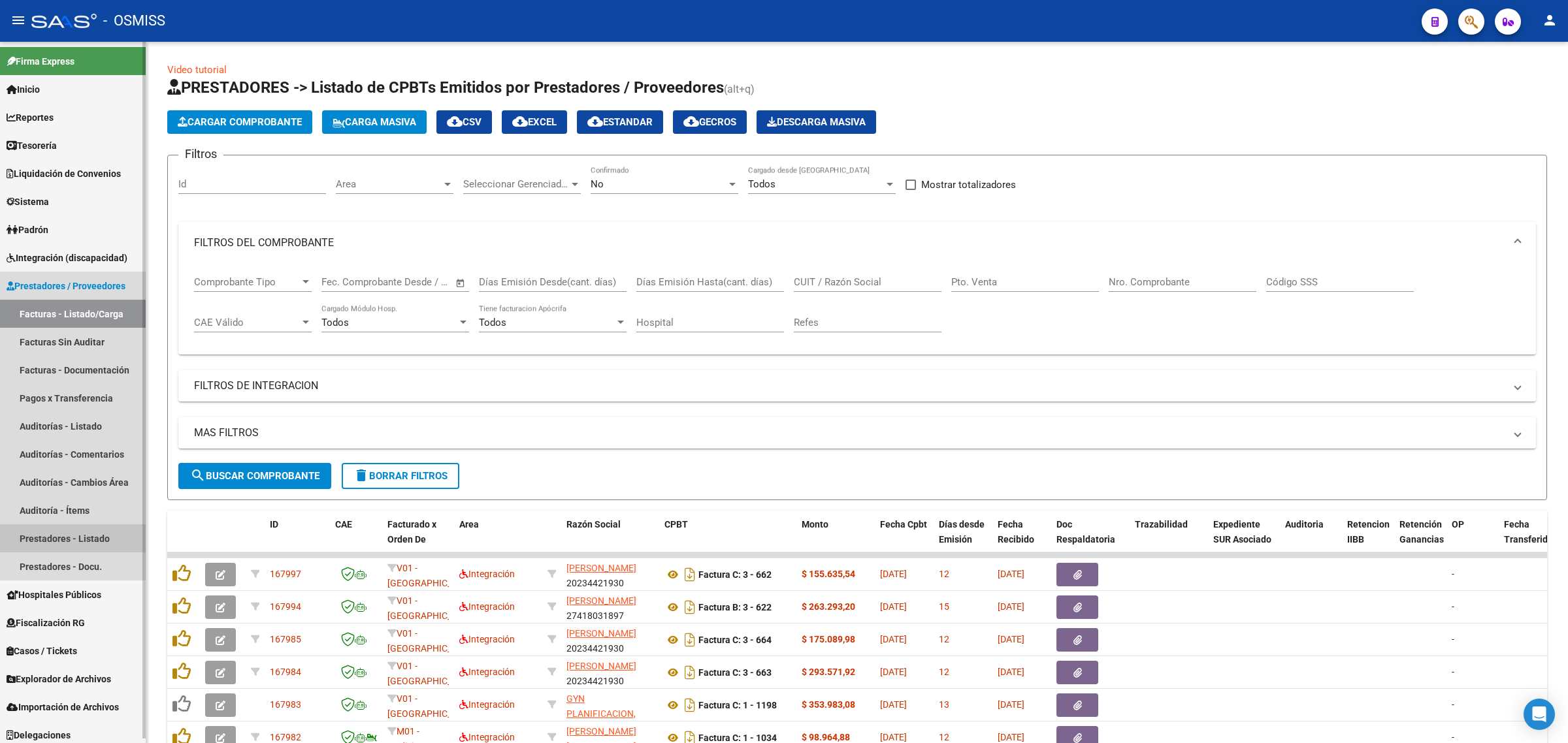
click at [88, 540] on link "Prestadores - Listado" at bounding box center [73, 539] width 146 height 28
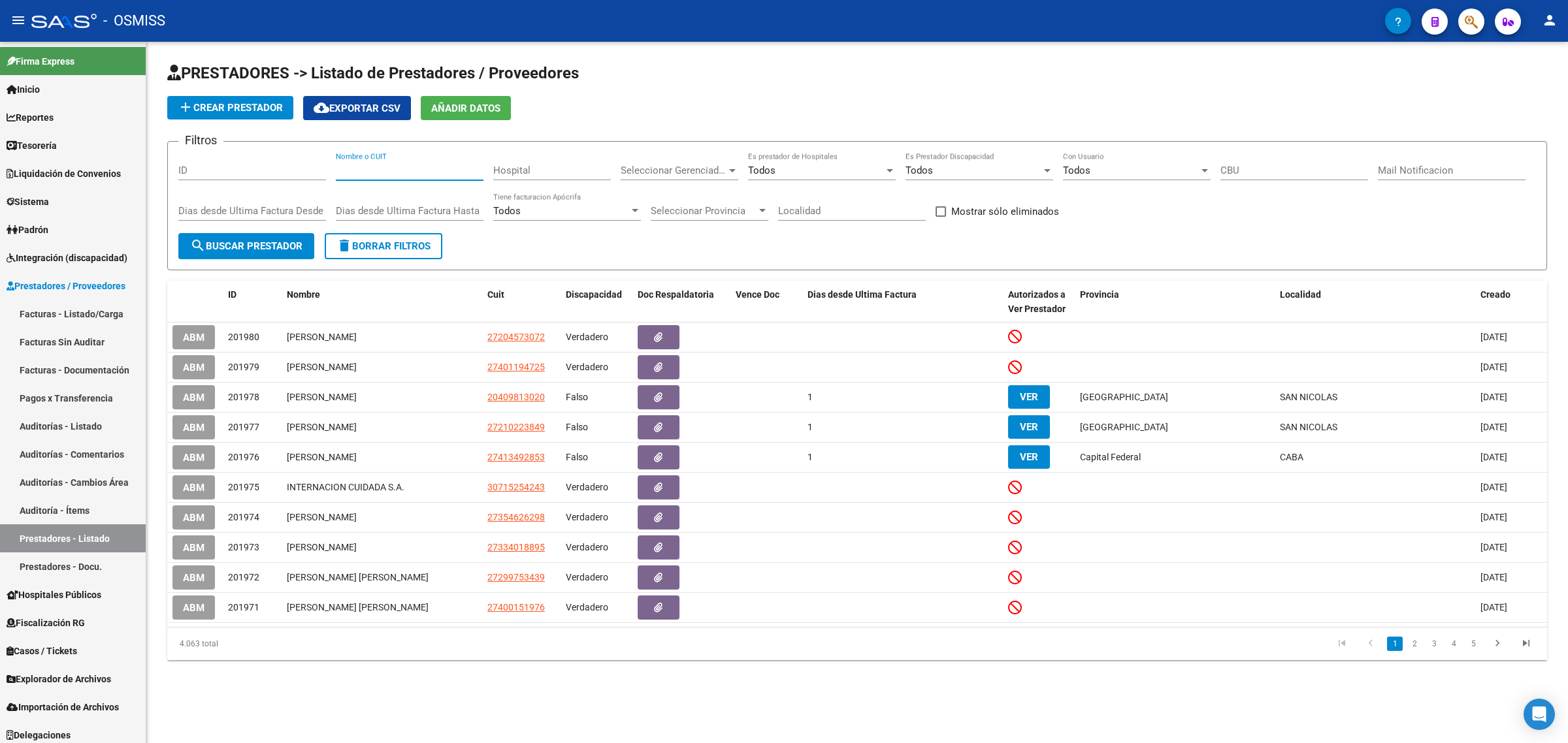
click at [433, 170] on input "Nombre o CUIT" at bounding box center [410, 170] width 148 height 12
paste input "30709385190"
type input "30709385190"
click at [260, 249] on span "search Buscar Prestador" at bounding box center [247, 246] width 113 height 12
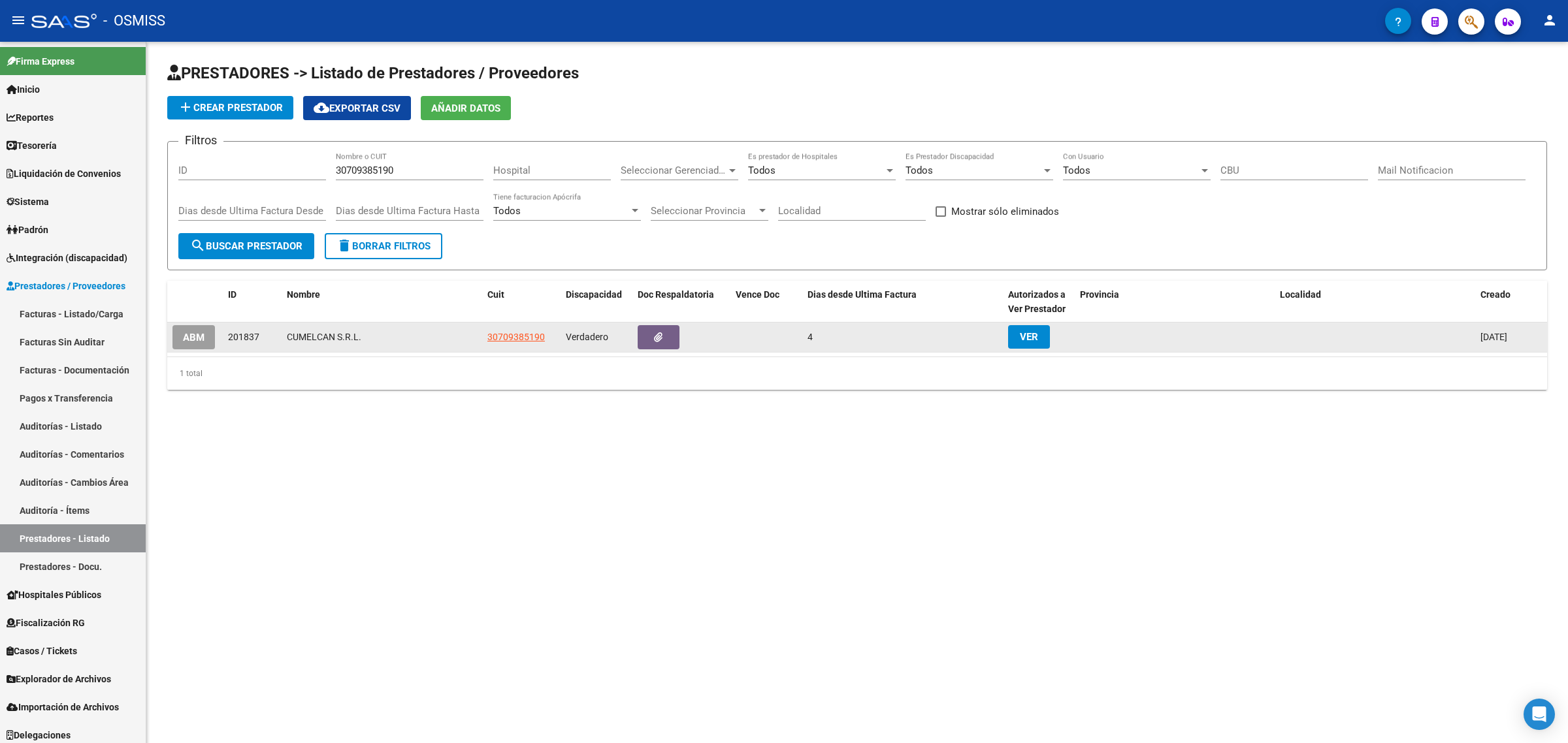
click at [200, 332] on span "ABM" at bounding box center [193, 337] width 21 height 12
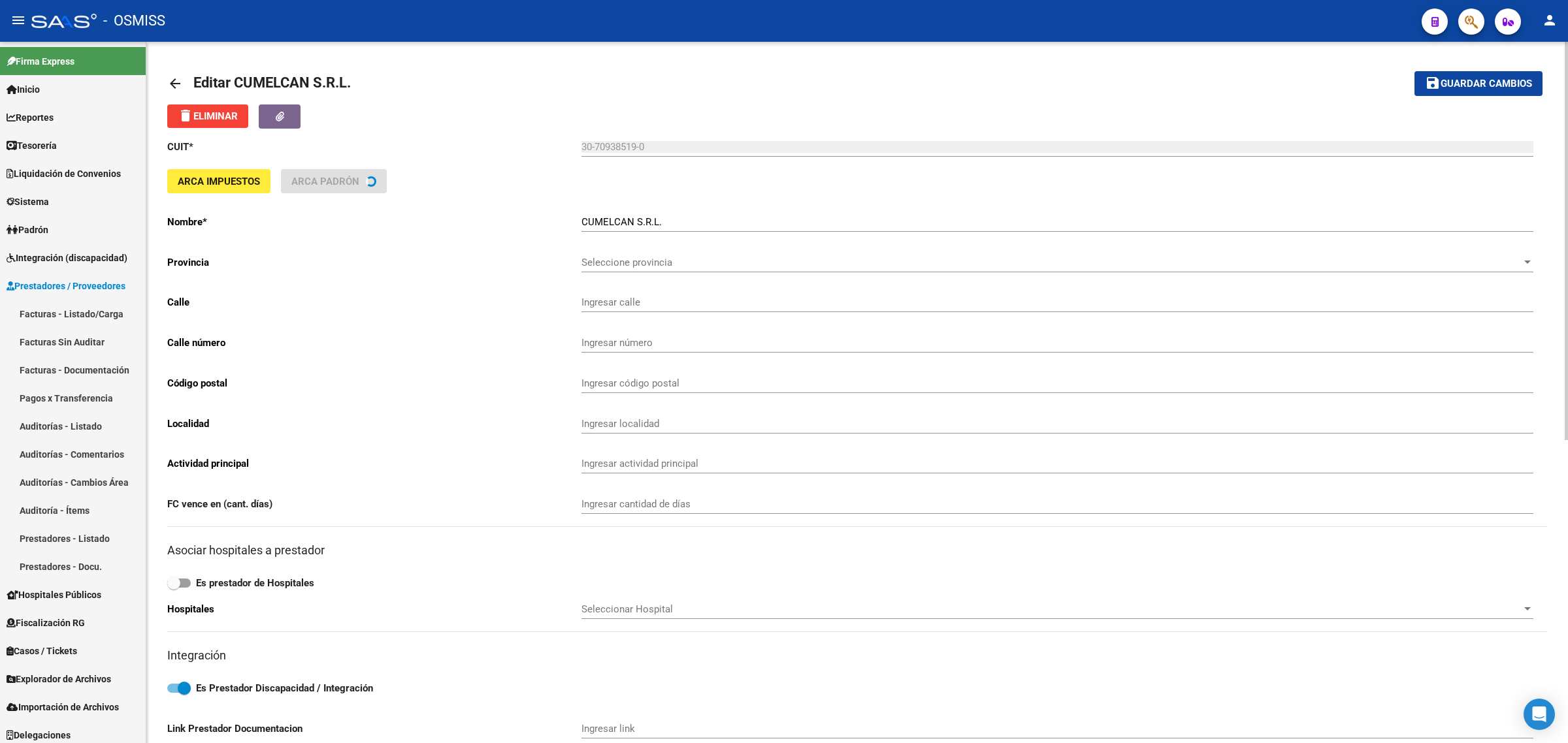
type input "[PERSON_NAME]"
type input "7760"
type input "5021"
type input "VILLA [DATE]"
type input "854940"
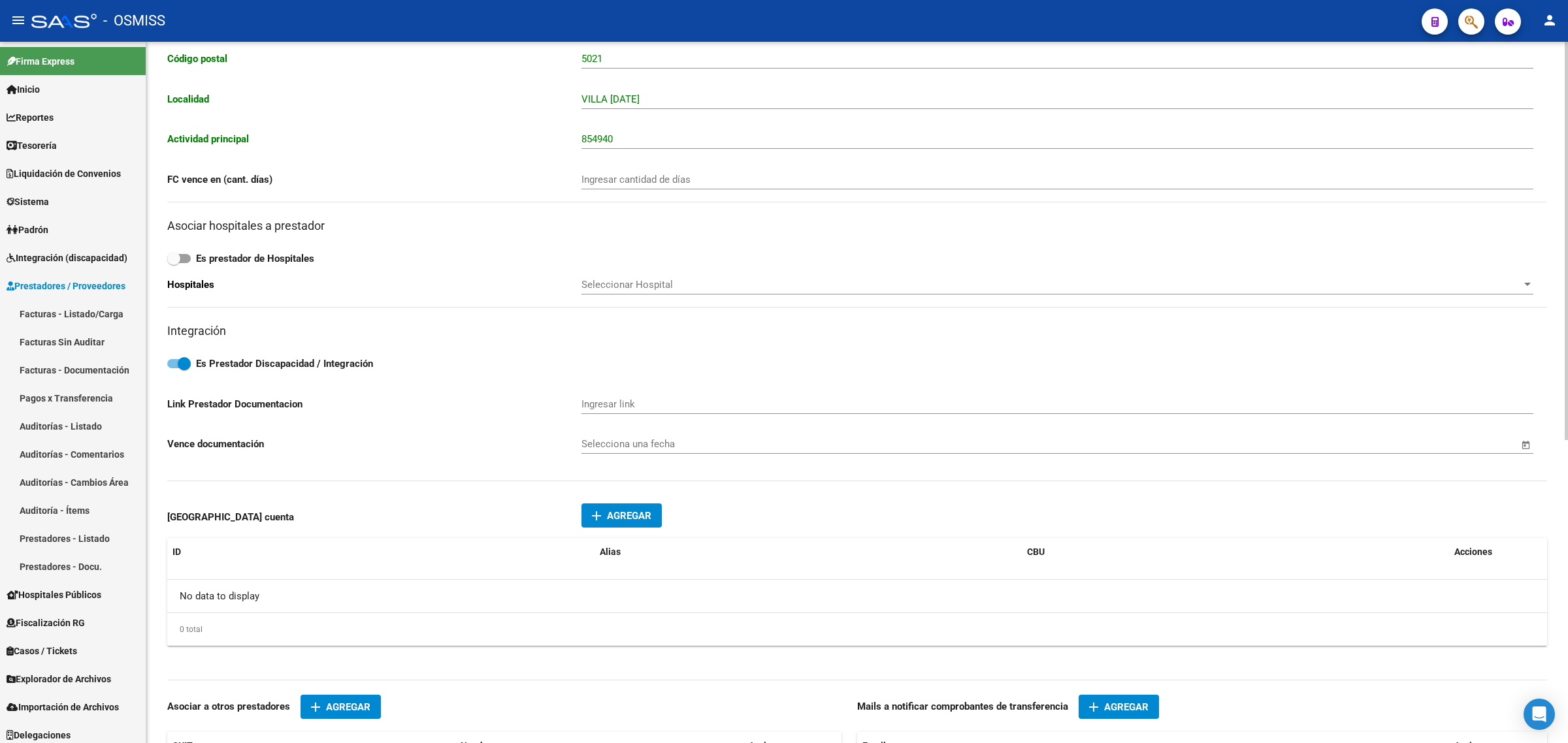
scroll to position [326, 0]
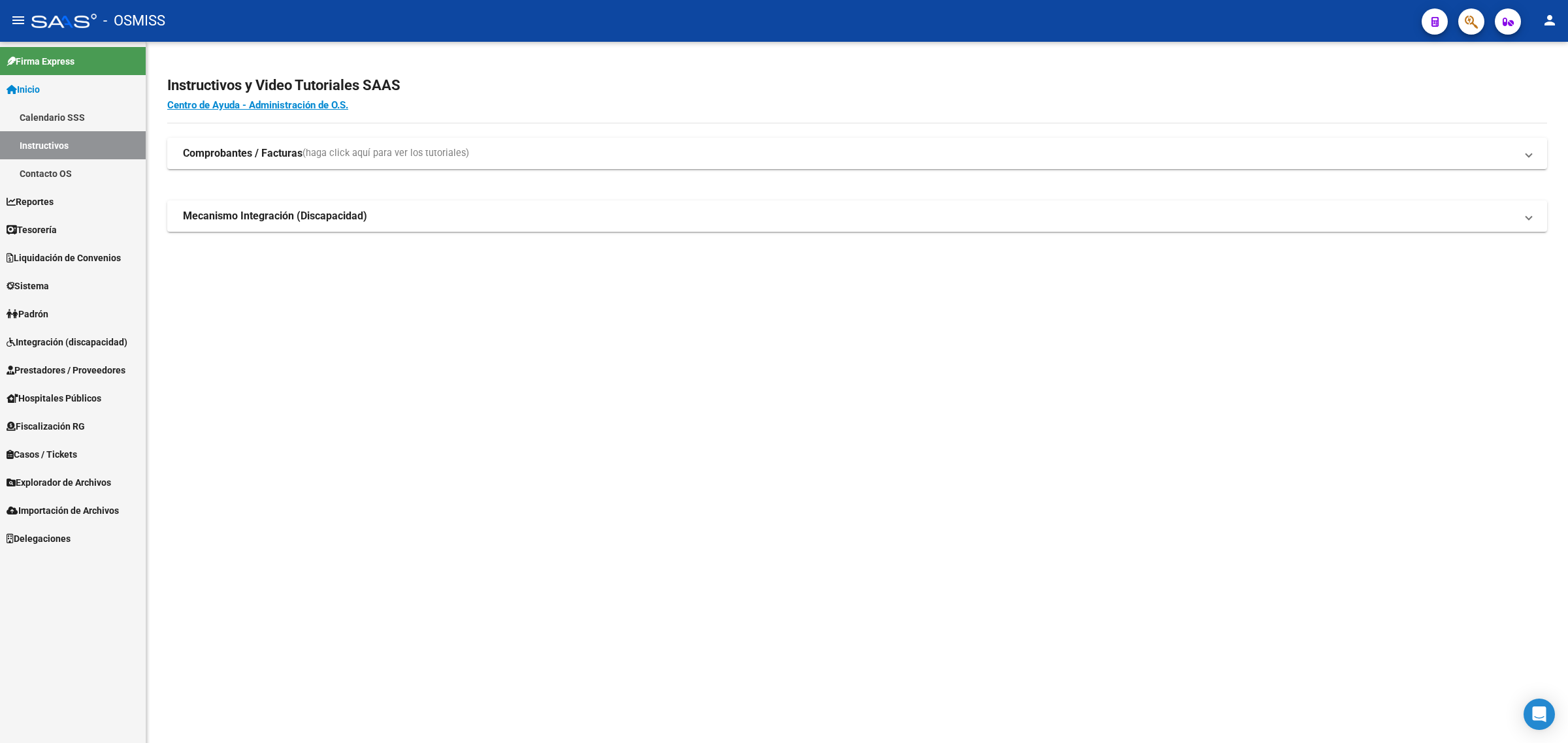
click at [66, 373] on span "Prestadores / Proveedores" at bounding box center [66, 371] width 119 height 15
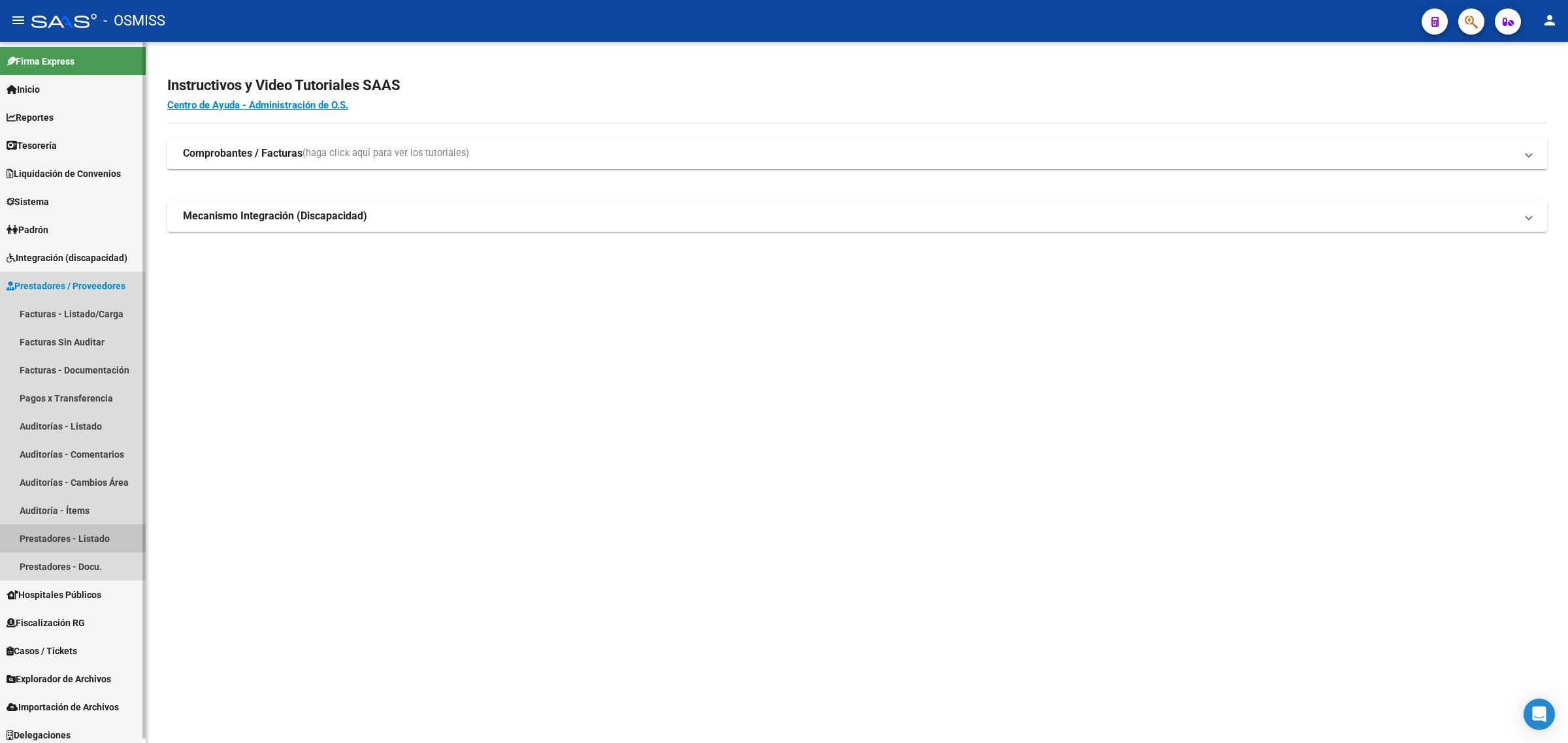
click at [76, 545] on link "Prestadores - Listado" at bounding box center [73, 539] width 146 height 28
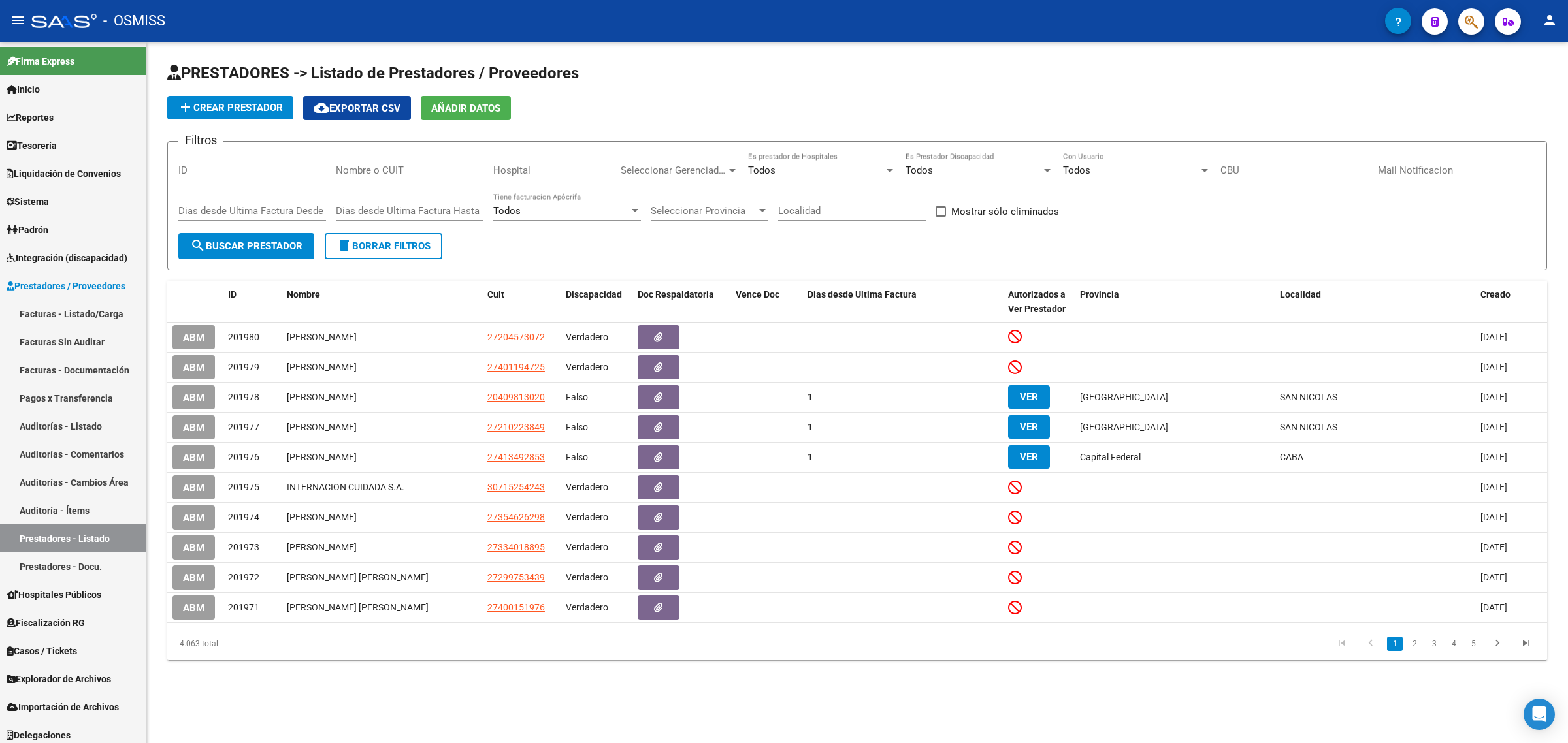
click at [410, 175] on input "Nombre o CUIT" at bounding box center [410, 170] width 148 height 12
paste input "CUMELCAN S.R.L."
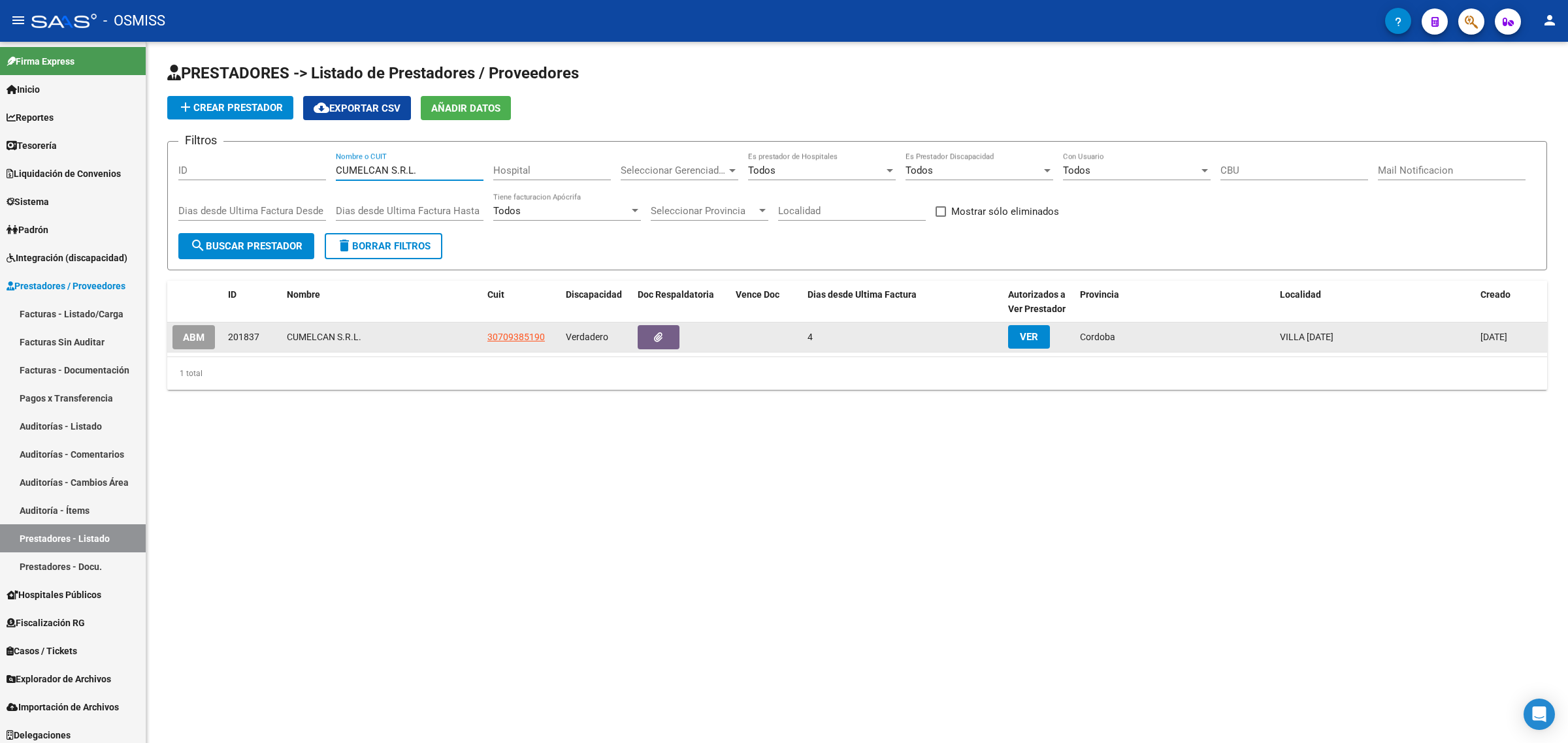
type input "CUMELCAN S.R.L."
click at [190, 340] on button "ABM" at bounding box center [194, 337] width 43 height 24
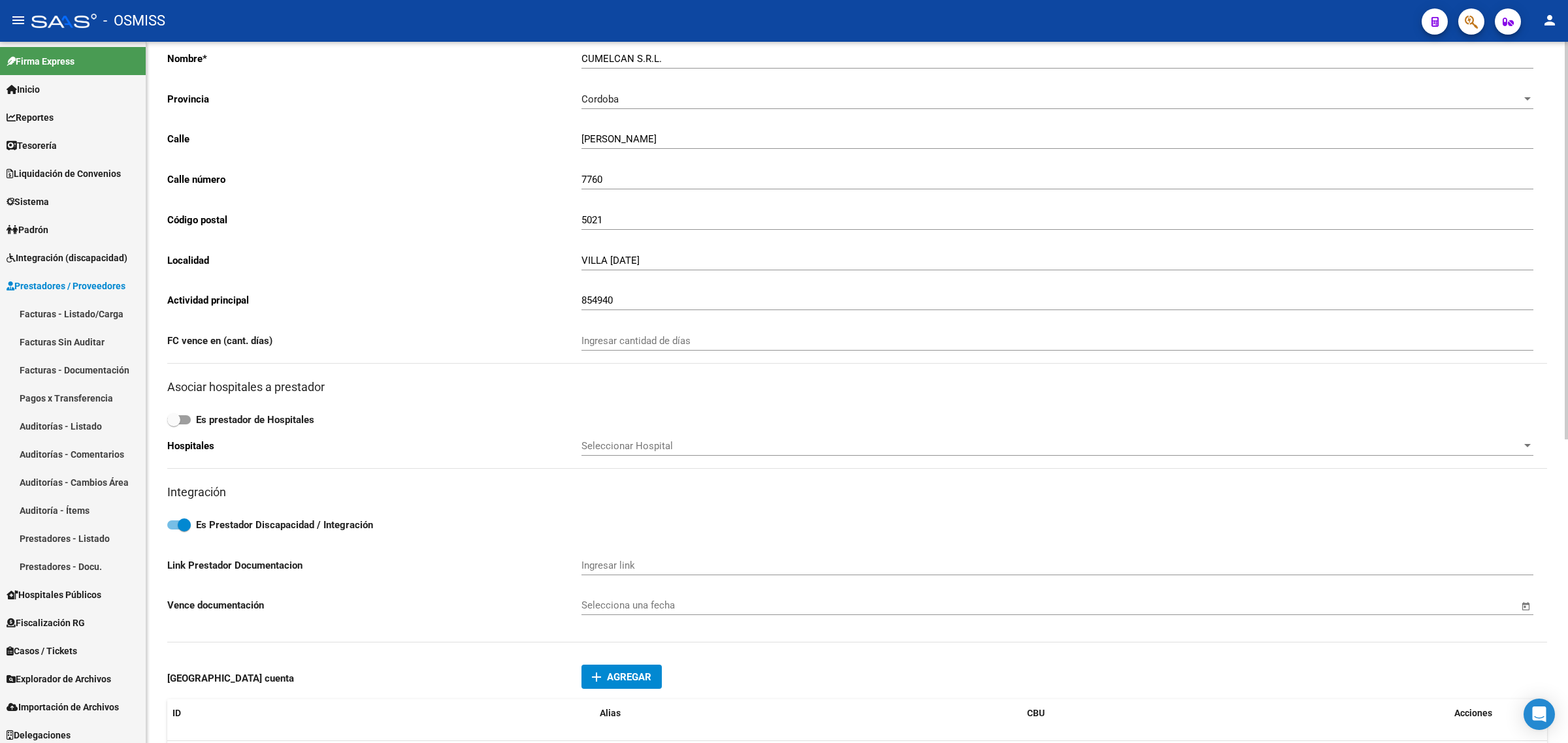
scroll to position [245, 0]
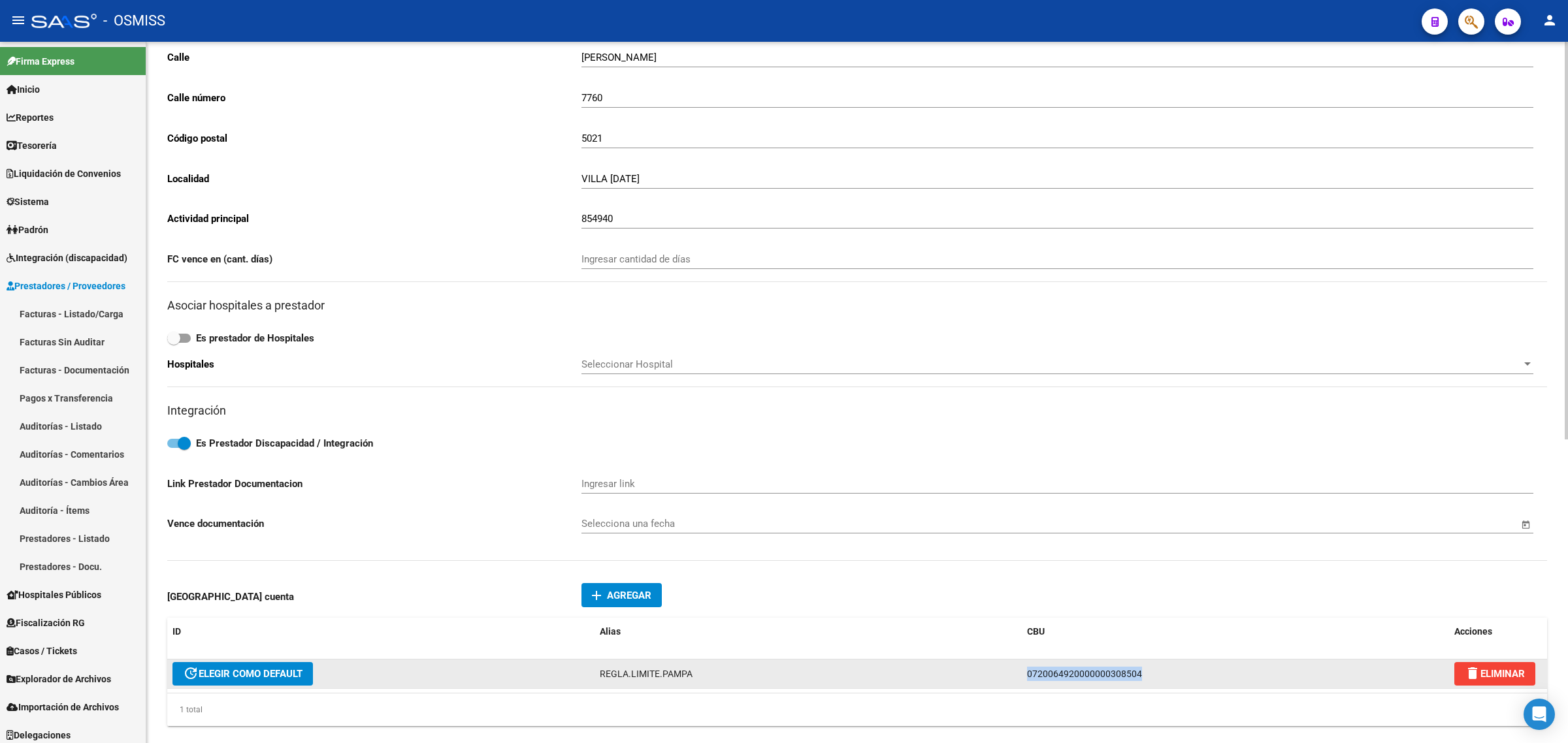
drag, startPoint x: 1151, startPoint y: 664, endPoint x: 990, endPoint y: 671, distance: 161.2
click at [991, 668] on div "update ELEGIR COMO DEFAULT REGLA.LIMITE.PAMPA 0720064920000000308504 delete ELI…" at bounding box center [857, 675] width 1380 height 30
copy div "0720064920000000308504"
